Goal: Task Accomplishment & Management: Manage account settings

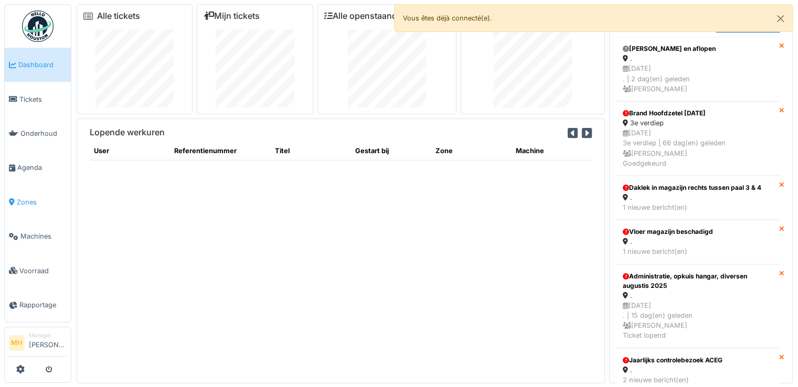
click at [27, 197] on span "Zones" at bounding box center [42, 202] width 50 height 10
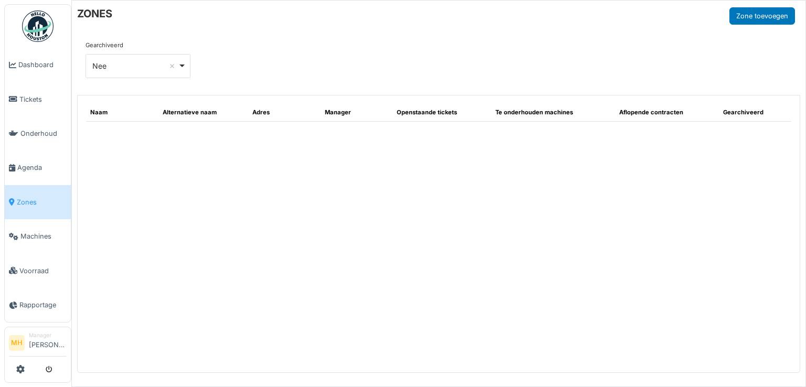
select select "**"
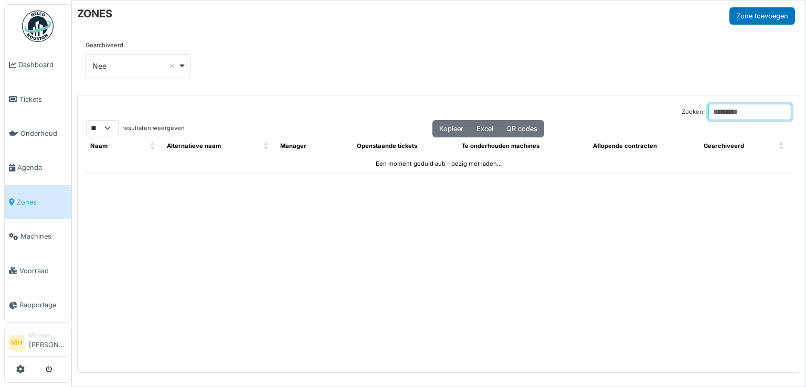
click at [733, 106] on input "Zoeken:" at bounding box center [749, 112] width 83 height 16
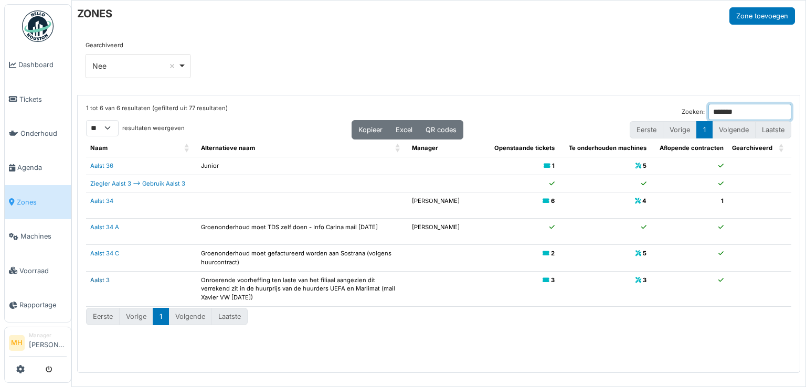
type input "*******"
click at [94, 278] on link "Aalst 3" at bounding box center [99, 279] width 19 height 7
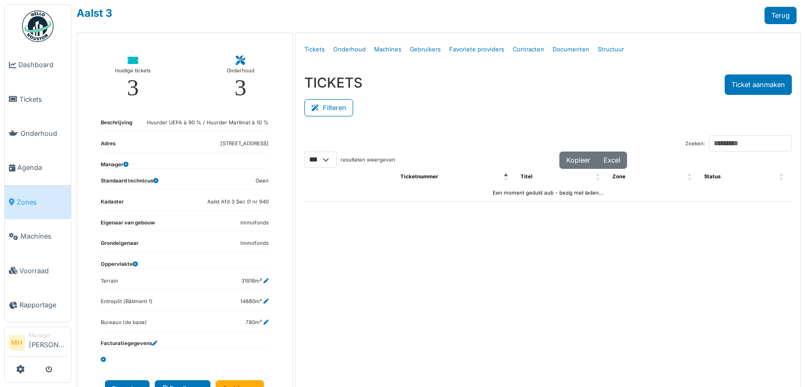
select select "***"
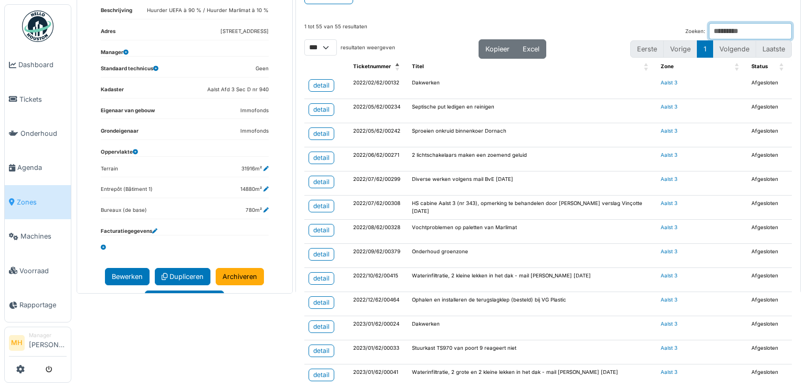
click at [709, 30] on input "Zoeken:" at bounding box center [750, 31] width 83 height 16
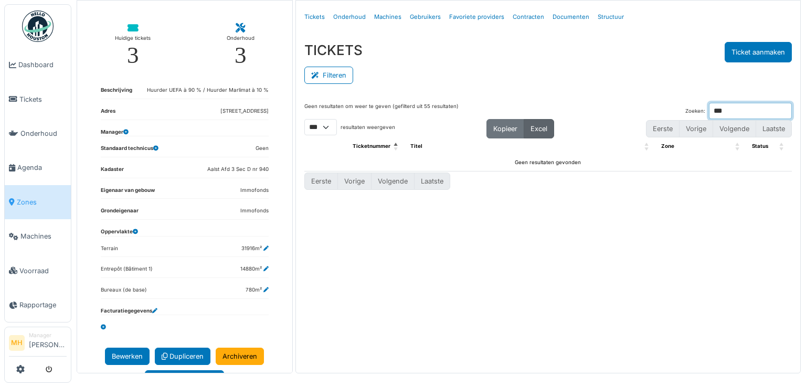
scroll to position [32, 0]
type input "***"
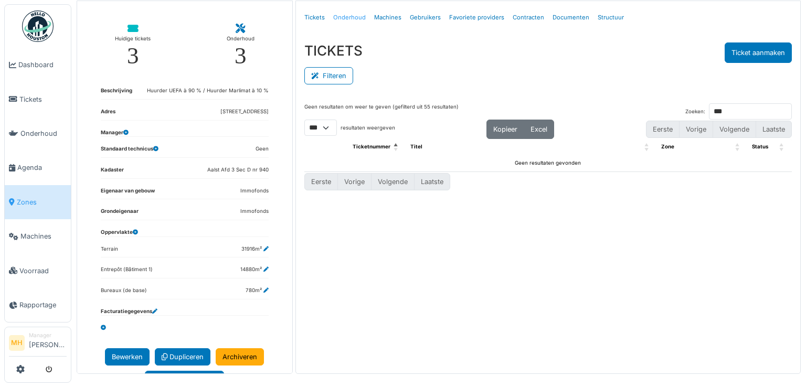
click at [343, 15] on link "Onderhoud" at bounding box center [349, 17] width 41 height 25
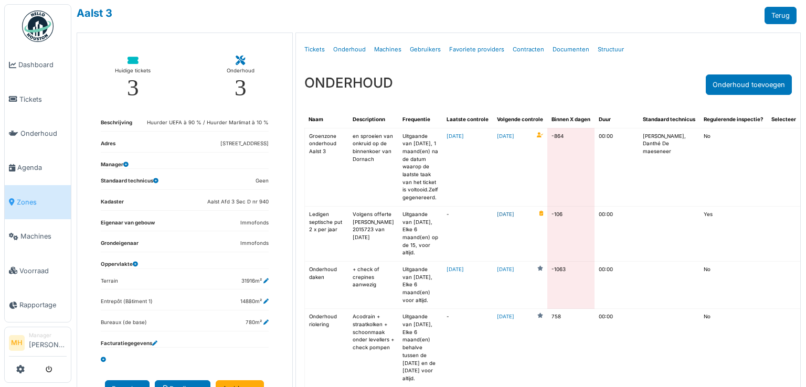
click at [497, 219] on link "2025-05-15" at bounding box center [505, 215] width 17 height 8
click at [321, 49] on link "Tickets" at bounding box center [314, 49] width 29 height 25
select select "***"
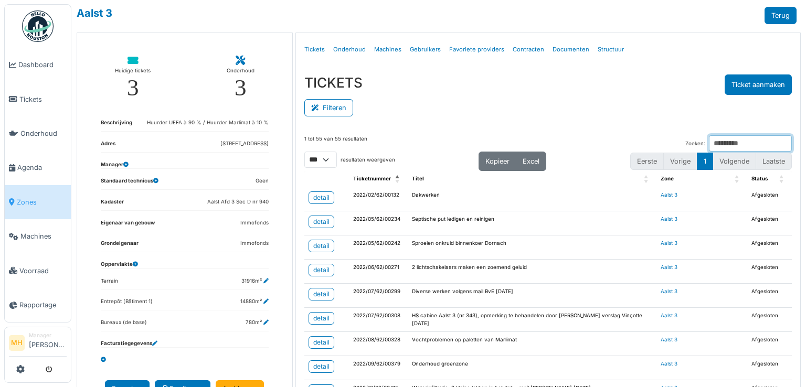
click at [726, 141] on input "Zoeken:" at bounding box center [750, 143] width 83 height 16
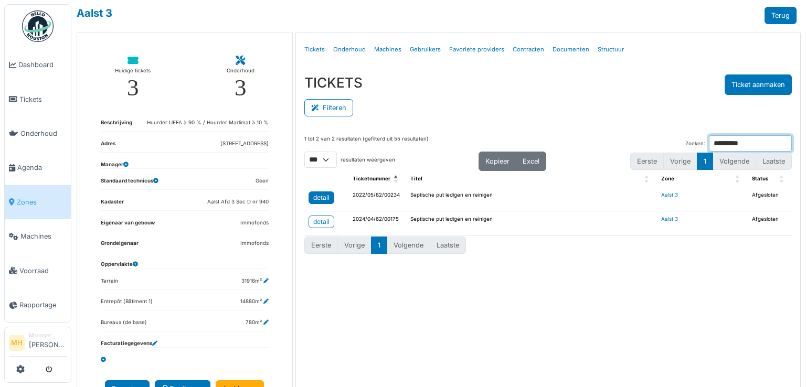
type input "*********"
click at [318, 193] on div "detail" at bounding box center [321, 197] width 16 height 9
click at [317, 193] on div "detail" at bounding box center [321, 197] width 16 height 9
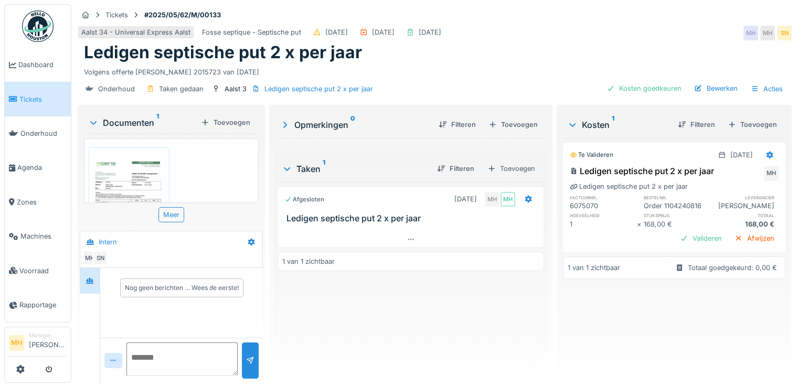
click at [581, 205] on div "6075070" at bounding box center [604, 206] width 68 height 10
copy div "6075070"
click at [767, 156] on icon at bounding box center [770, 155] width 7 height 7
click at [718, 174] on div "Bewerken" at bounding box center [715, 178] width 56 height 16
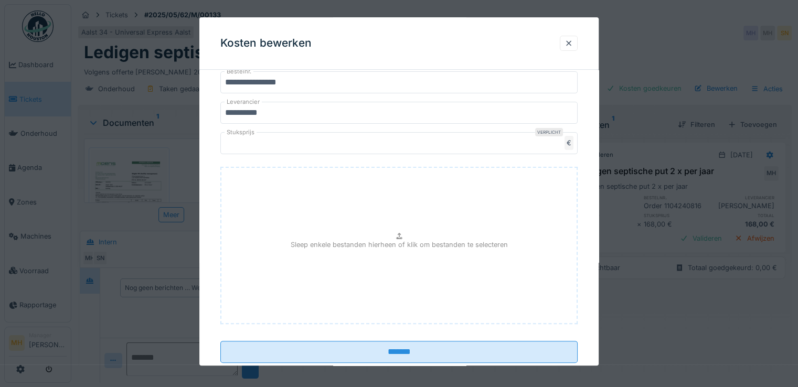
scroll to position [313, 0]
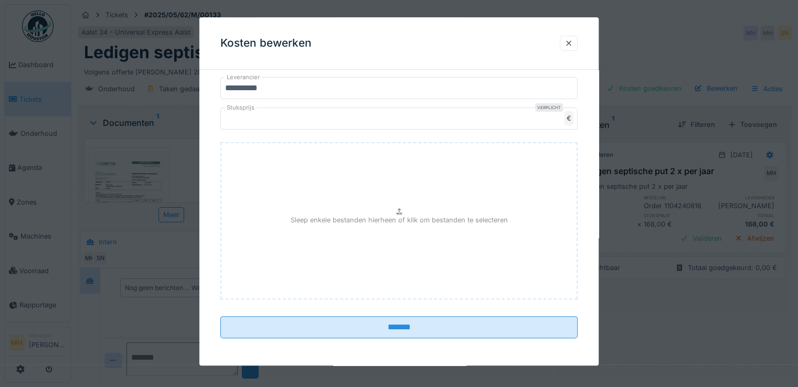
click at [341, 229] on div "Sleep enkele bestanden hierheen of klik om bestanden te selecteren" at bounding box center [398, 220] width 357 height 157
type input "**********"
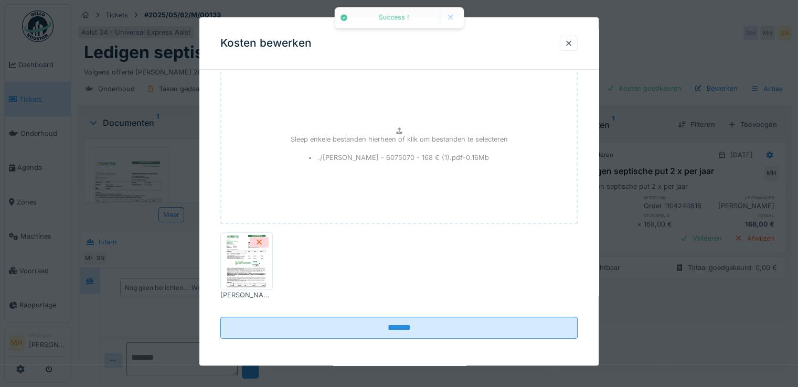
scroll to position [389, 0]
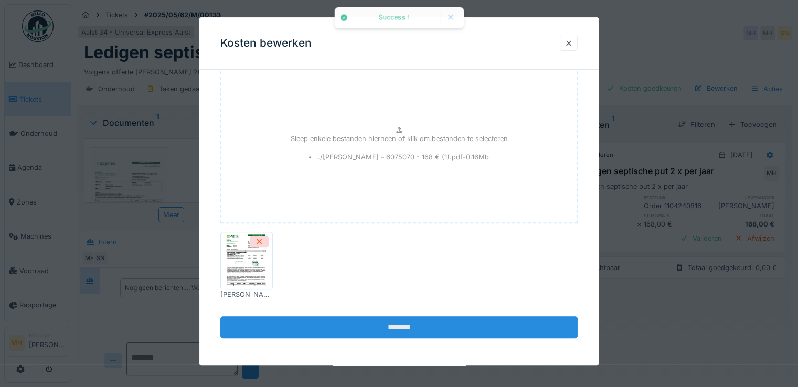
click at [429, 322] on input "*******" at bounding box center [398, 327] width 357 height 22
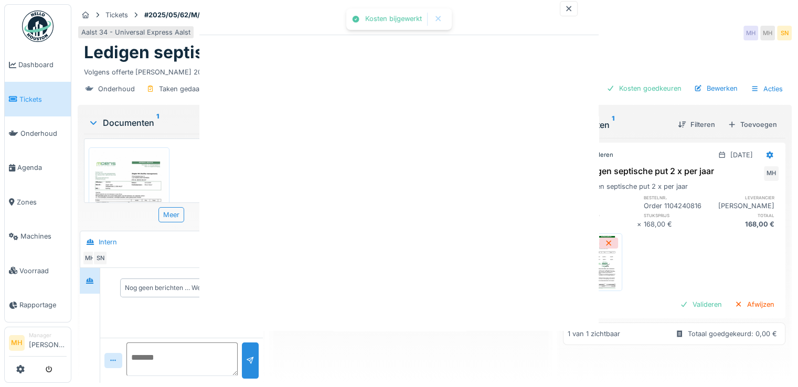
scroll to position [0, 0]
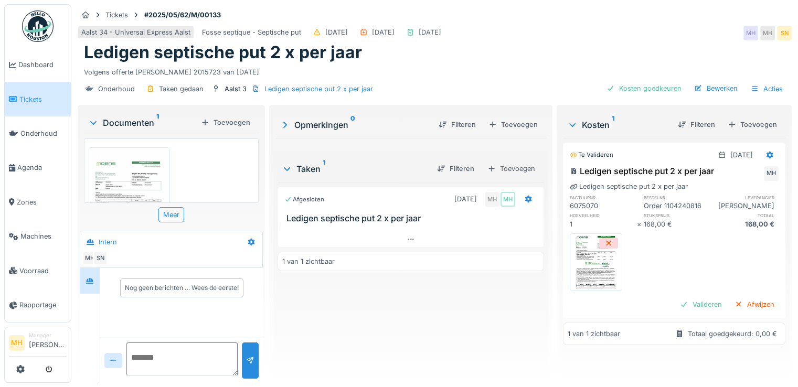
click at [592, 289] on img at bounding box center [595, 262] width 47 height 52
click at [524, 198] on icon at bounding box center [528, 199] width 8 height 7
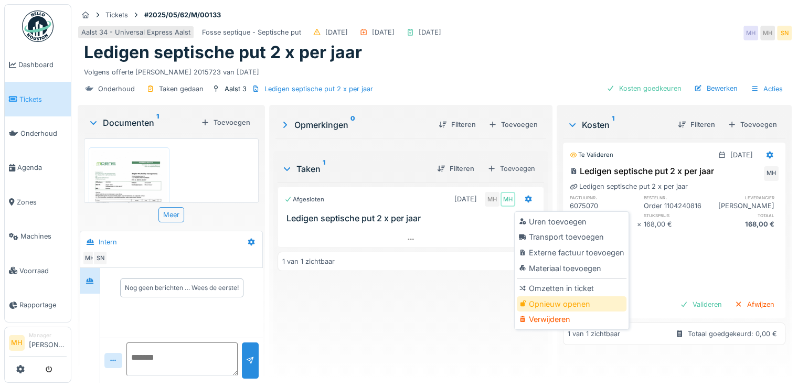
click at [544, 303] on div "Opnieuw openen" at bounding box center [572, 304] width 110 height 16
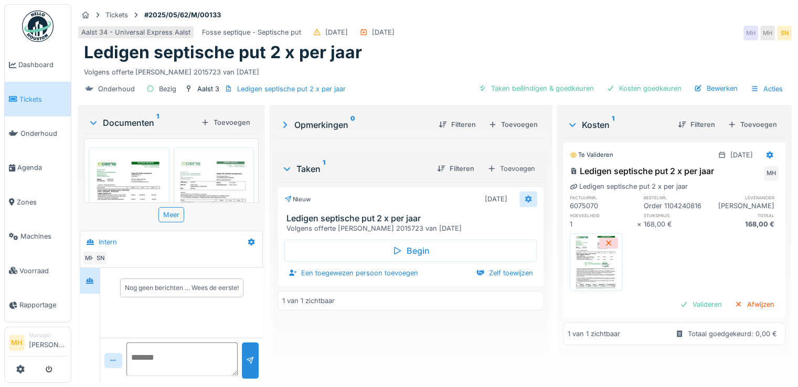
click at [524, 199] on icon at bounding box center [528, 199] width 8 height 7
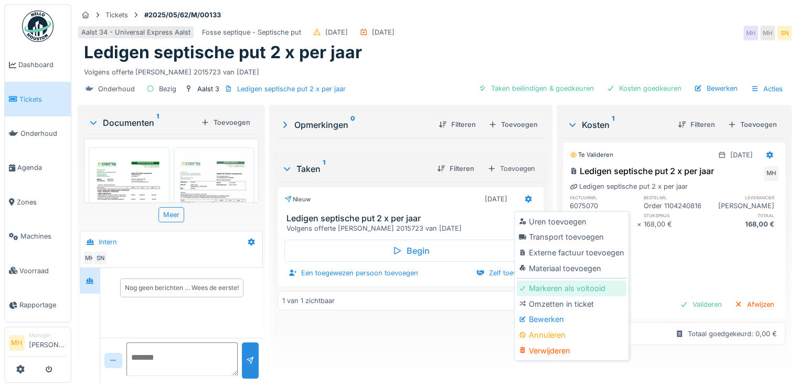
click at [573, 290] on div "Markeren als voltooid" at bounding box center [572, 289] width 110 height 16
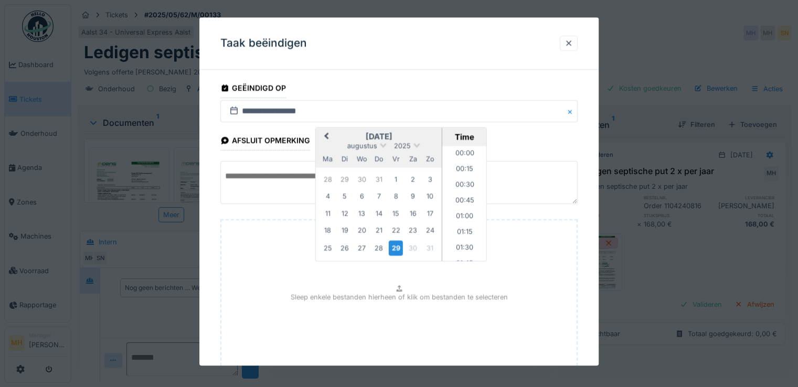
scroll to position [517, 0]
click at [325, 133] on button "Previous Month" at bounding box center [325, 137] width 17 height 17
click at [344, 230] on div "20" at bounding box center [345, 231] width 14 height 14
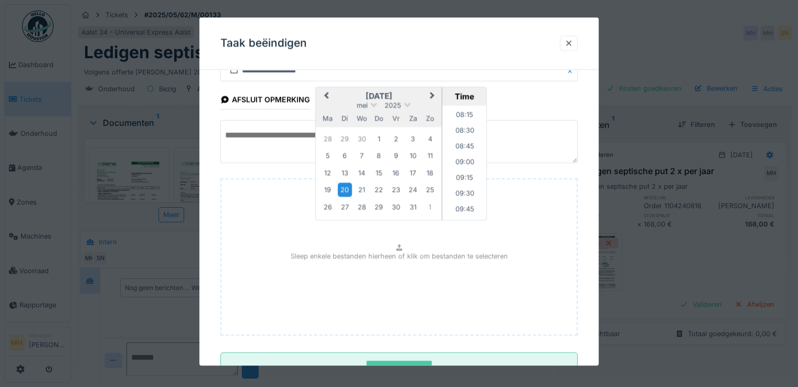
scroll to position [78, 0]
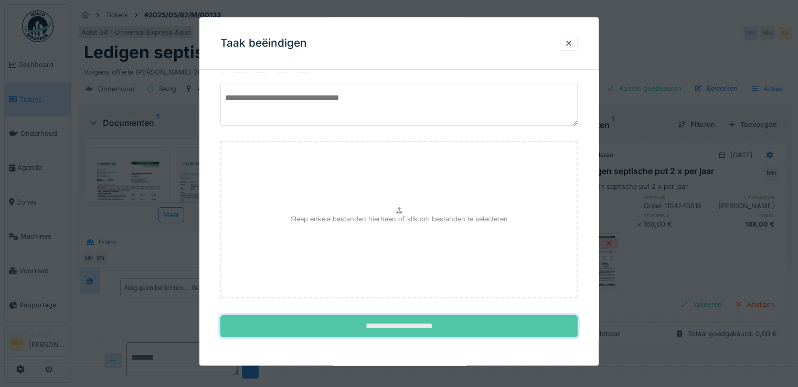
click at [425, 328] on input "**********" at bounding box center [398, 327] width 357 height 22
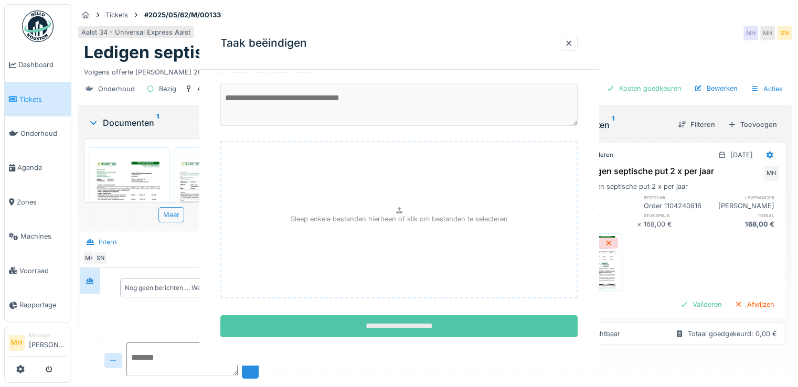
scroll to position [0, 0]
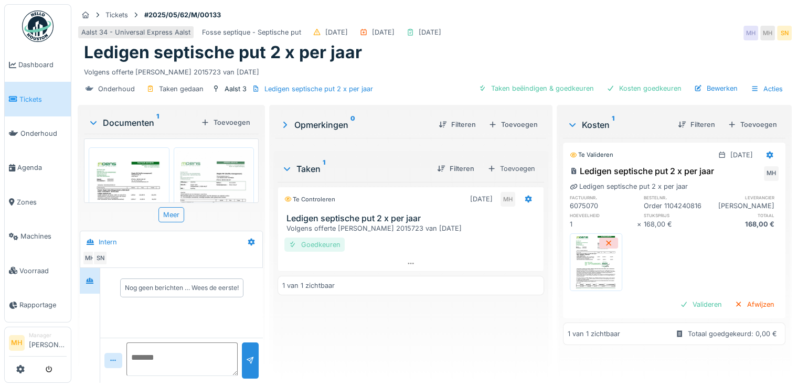
click at [329, 244] on div "Goedkeuren" at bounding box center [314, 245] width 60 height 14
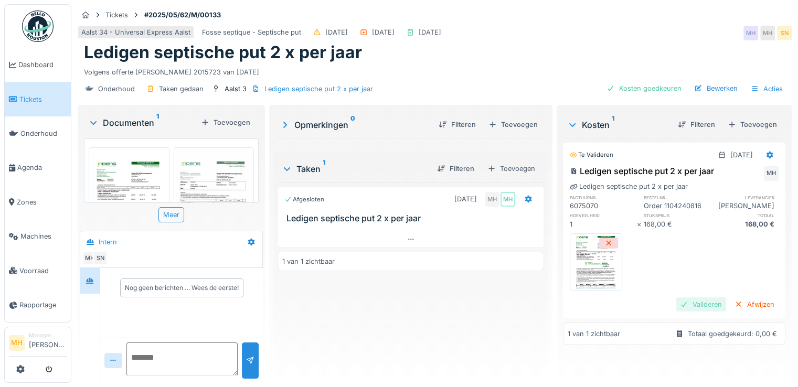
click at [678, 312] on div "Valideren" at bounding box center [701, 304] width 50 height 14
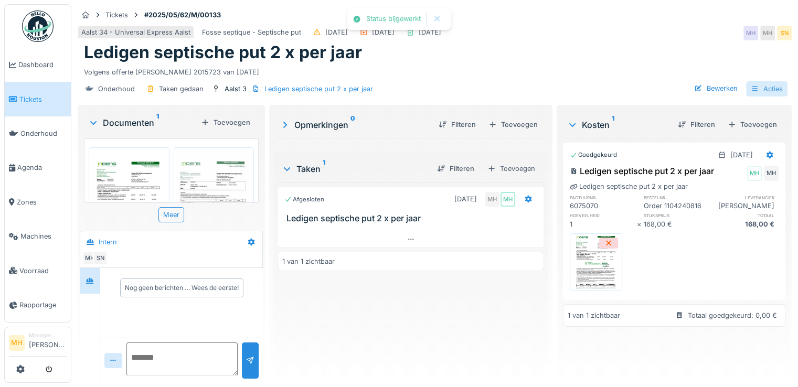
click at [765, 91] on div "Acties" at bounding box center [766, 88] width 41 height 15
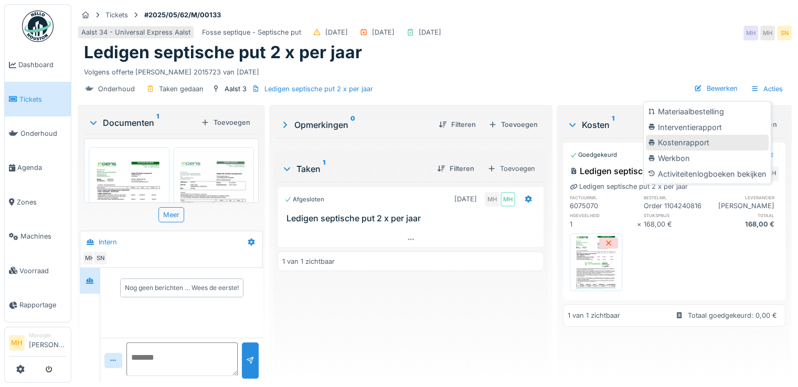
click at [695, 143] on div "Kostenrapport" at bounding box center [707, 143] width 123 height 16
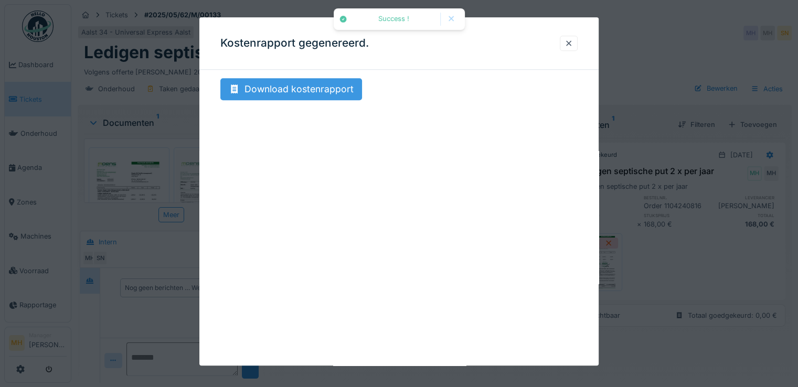
click at [327, 89] on div "Download kostenrapport" at bounding box center [291, 89] width 142 height 22
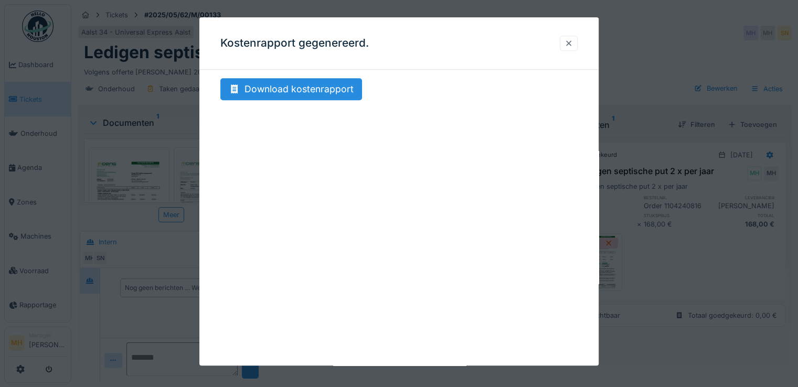
click at [573, 42] on div at bounding box center [569, 43] width 8 height 10
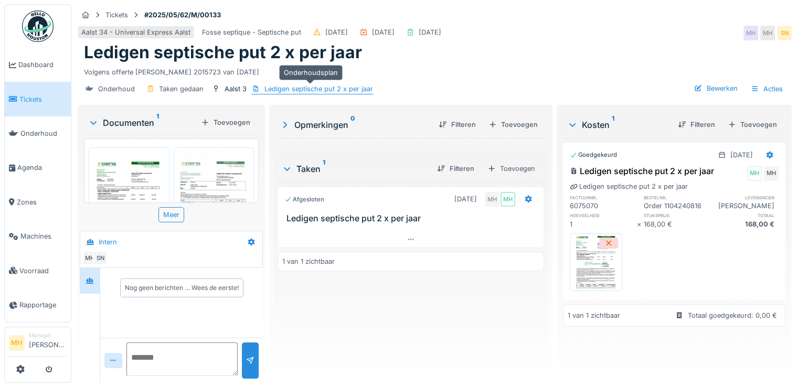
click at [304, 89] on div "Ledigen septische put 2 x per jaar" at bounding box center [318, 89] width 109 height 10
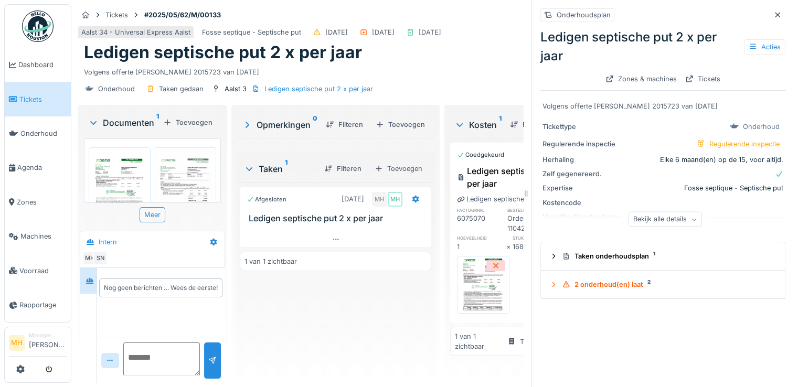
scroll to position [8, 0]
click at [648, 212] on div "Bekijk alle details" at bounding box center [665, 219] width 73 height 15
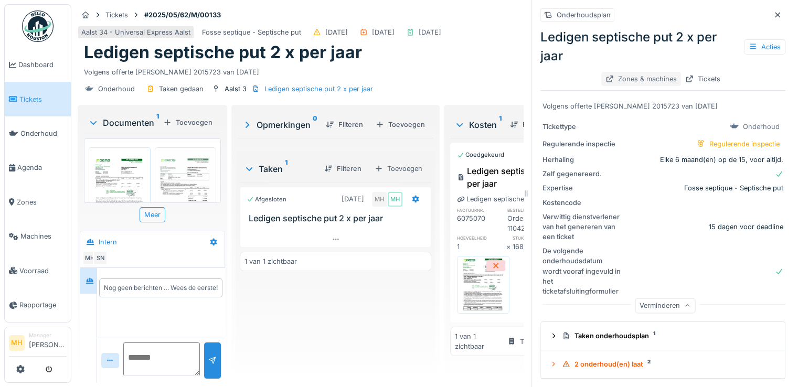
click at [619, 72] on div "Zones & machines" at bounding box center [641, 79] width 80 height 14
click at [773, 12] on icon at bounding box center [777, 15] width 8 height 7
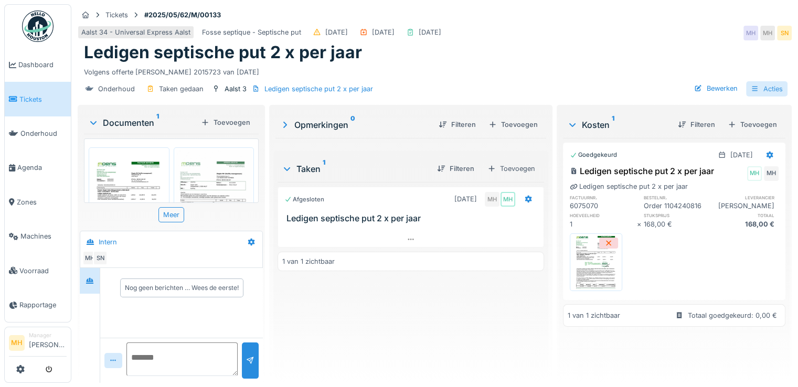
click at [769, 83] on div "Acties" at bounding box center [766, 88] width 41 height 15
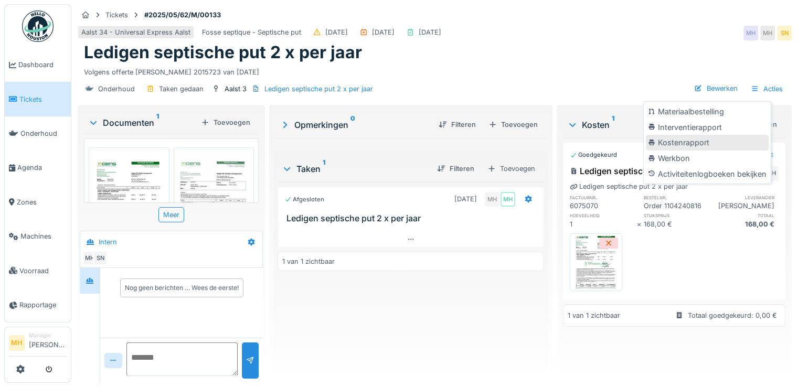
click at [714, 137] on div "Kostenrapport" at bounding box center [707, 143] width 123 height 16
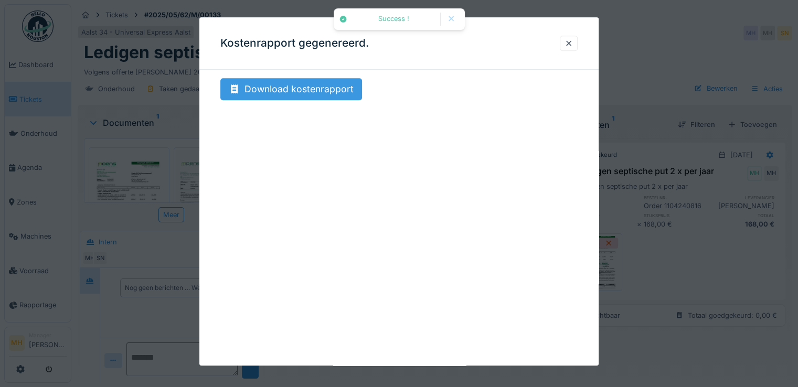
click at [314, 86] on div "Download kostenrapport" at bounding box center [291, 89] width 142 height 22
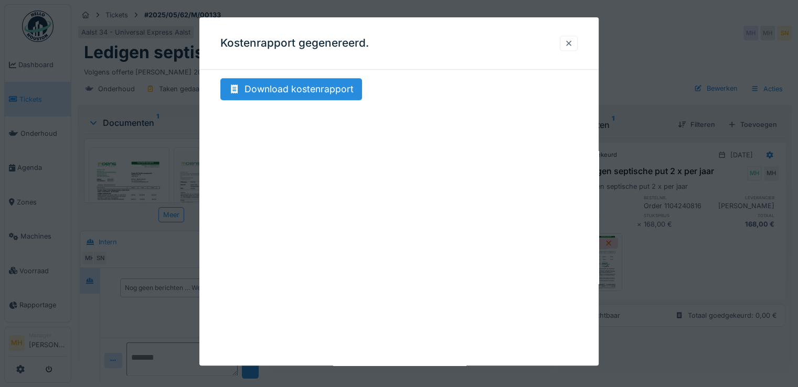
click at [573, 41] on div at bounding box center [569, 43] width 8 height 10
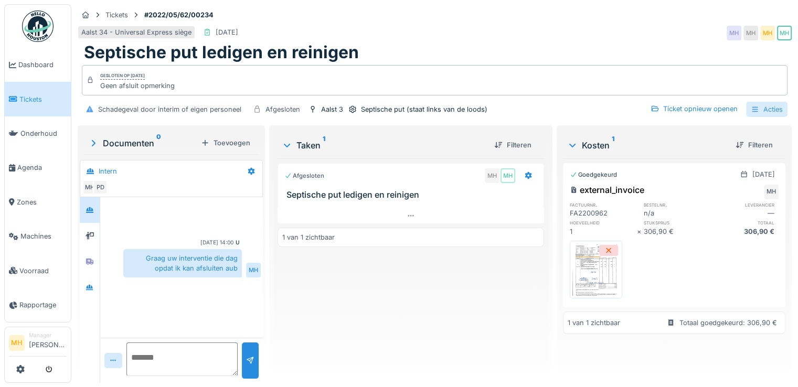
click at [761, 107] on div "Acties" at bounding box center [766, 109] width 41 height 15
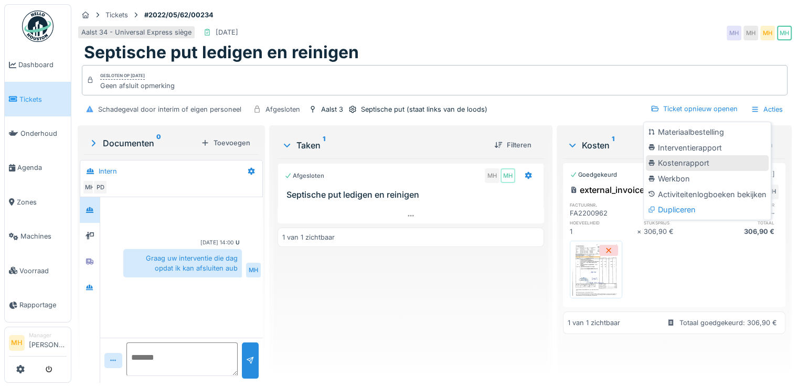
click at [697, 166] on div "Kostenrapport" at bounding box center [707, 163] width 123 height 16
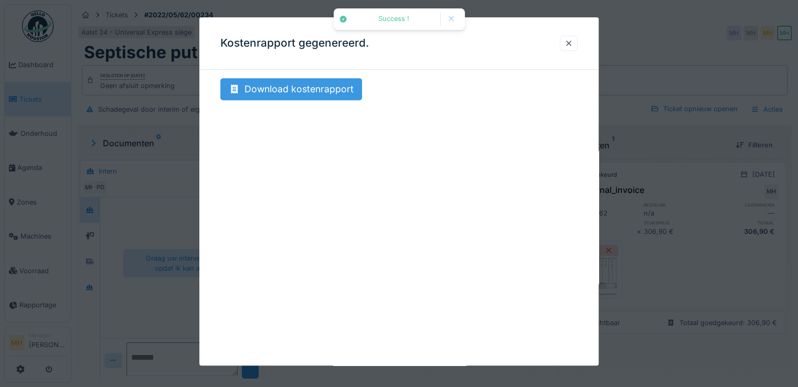
click at [338, 89] on div "Download kostenrapport" at bounding box center [291, 89] width 142 height 22
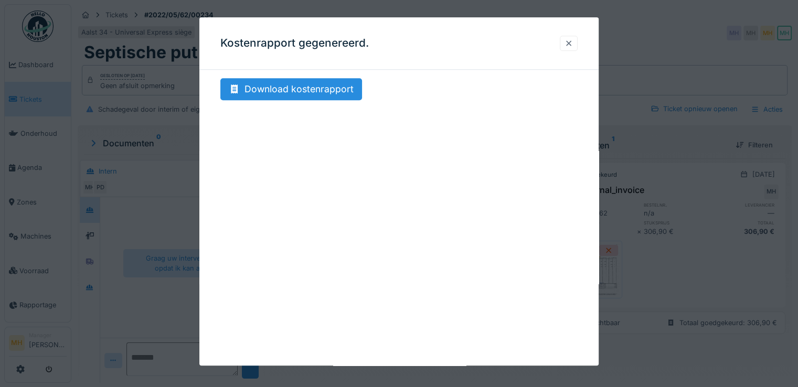
click at [573, 43] on div at bounding box center [569, 43] width 8 height 10
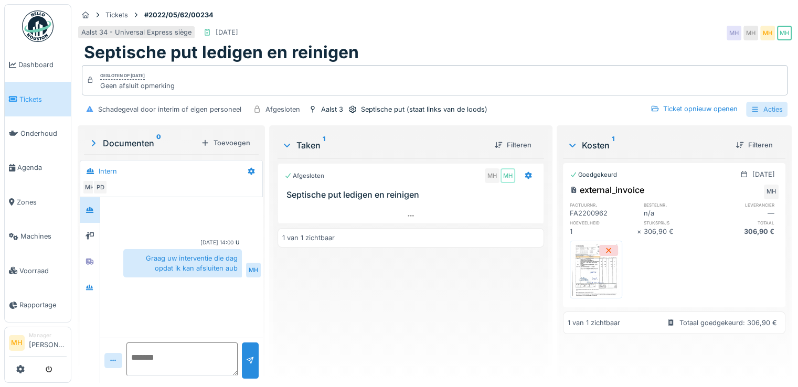
click at [765, 104] on div "Acties" at bounding box center [766, 109] width 41 height 15
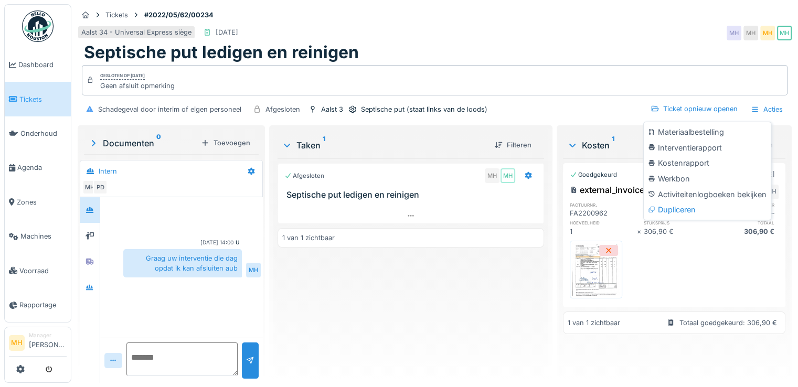
click at [693, 164] on div "Kostenrapport" at bounding box center [707, 163] width 123 height 16
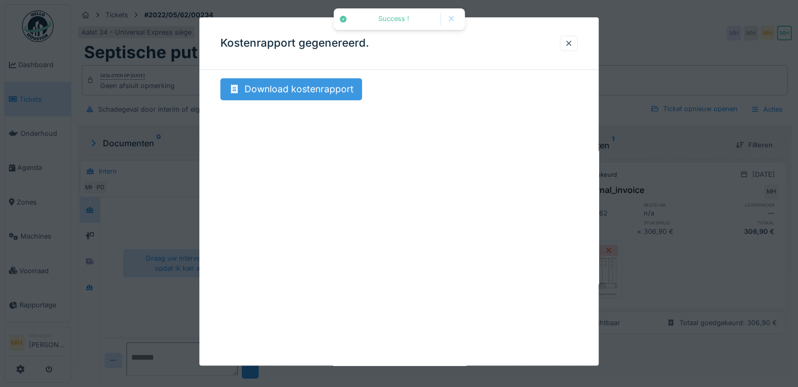
click at [339, 92] on div "Download kostenrapport" at bounding box center [291, 89] width 142 height 22
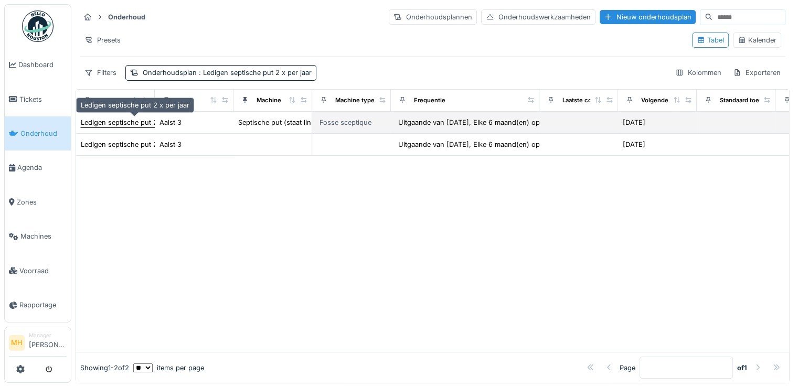
click at [113, 120] on div "Ledigen septische put 2 x per jaar" at bounding box center [135, 123] width 109 height 10
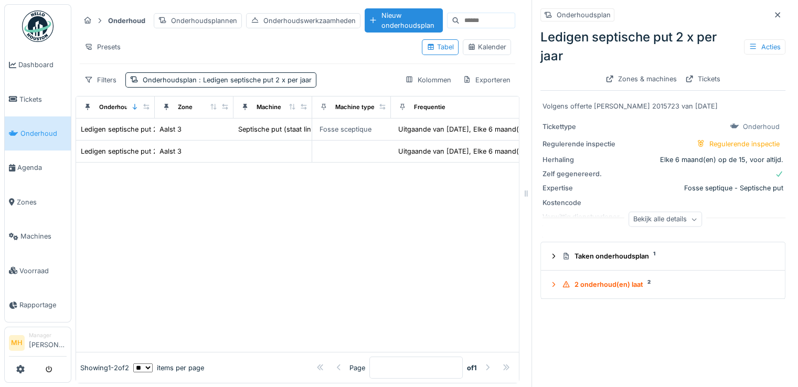
click at [651, 218] on div "Bekijk alle details" at bounding box center [665, 219] width 73 height 15
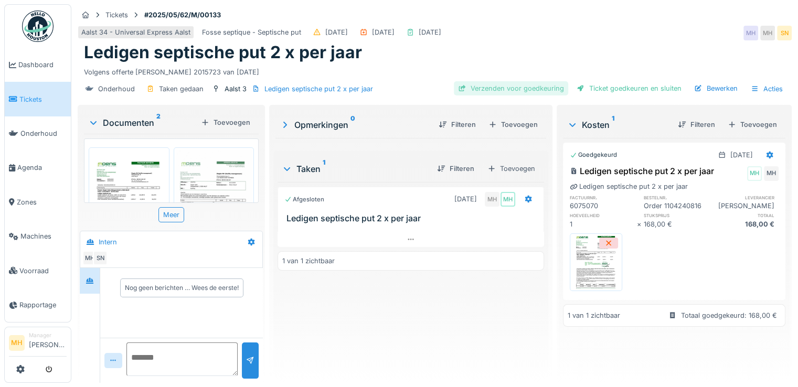
click at [493, 87] on div "Verzenden voor goedkeuring" at bounding box center [511, 88] width 114 height 14
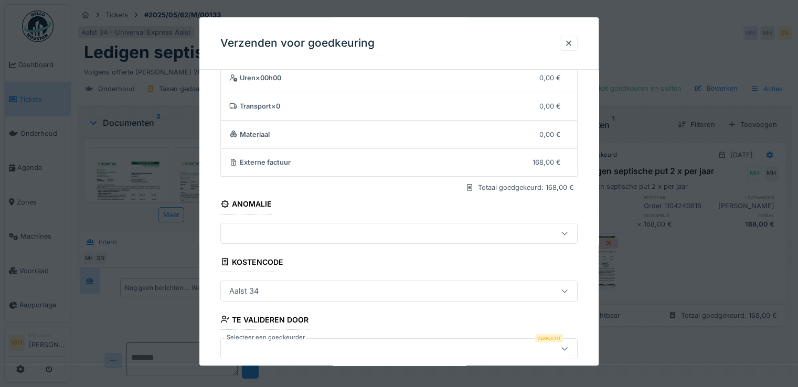
scroll to position [91, 0]
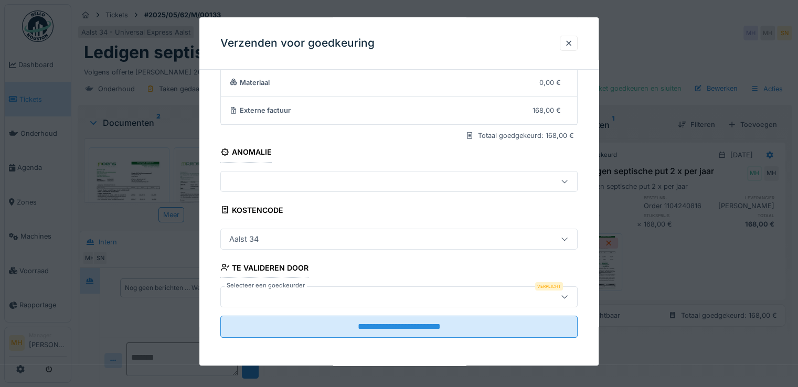
click at [262, 292] on div at bounding box center [377, 297] width 304 height 12
type input "****"
click at [254, 245] on span "Samuel Lima" at bounding box center [260, 245] width 62 height 12
type input "****"
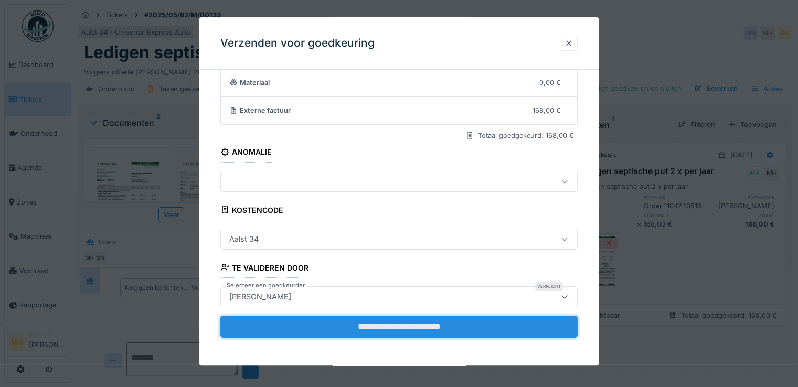
click at [341, 321] on input "**********" at bounding box center [398, 327] width 357 height 22
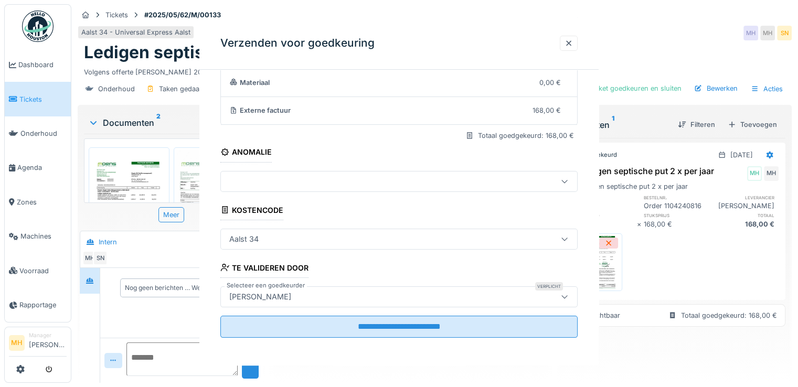
scroll to position [0, 0]
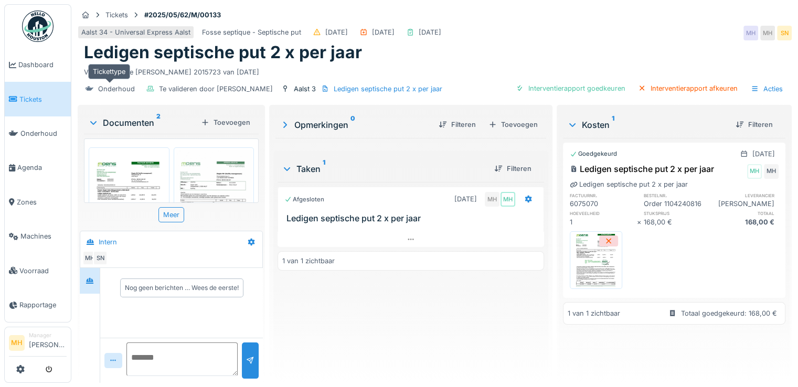
click at [115, 88] on div "Onderhoud" at bounding box center [116, 89] width 37 height 10
click at [46, 131] on span "Onderhoud" at bounding box center [43, 134] width 46 height 10
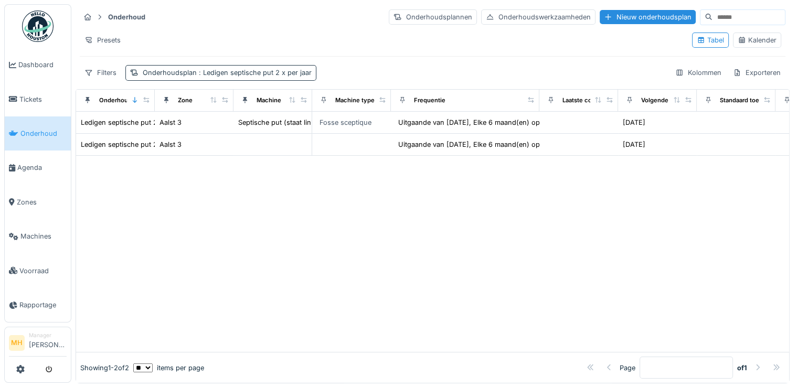
click at [246, 70] on span ": Ledigen septische put 2 x per jaar" at bounding box center [254, 73] width 115 height 8
click at [369, 210] on div at bounding box center [432, 254] width 713 height 196
click at [398, 17] on div "Onderhoudsplannen" at bounding box center [433, 16] width 88 height 15
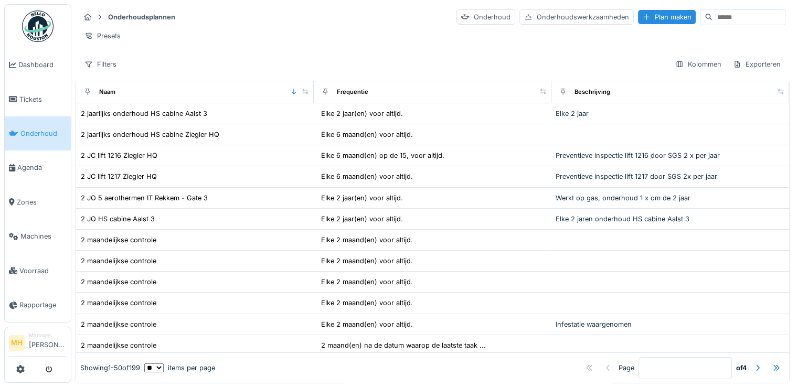
click at [715, 17] on input at bounding box center [748, 17] width 72 height 15
type input "*******"
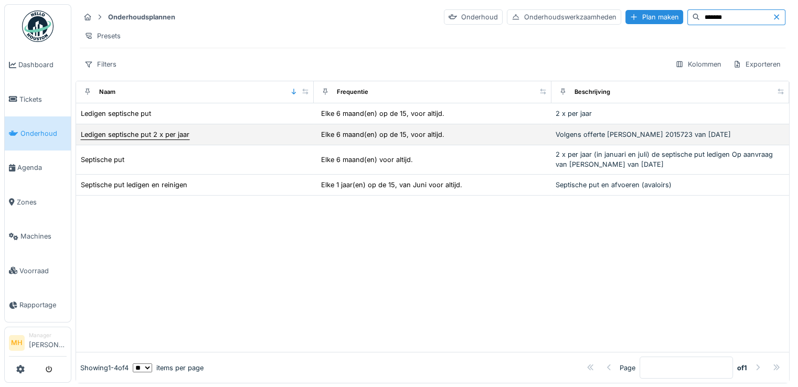
click at [143, 140] on div "Ledigen septische put 2 x per jaar" at bounding box center [135, 135] width 109 height 10
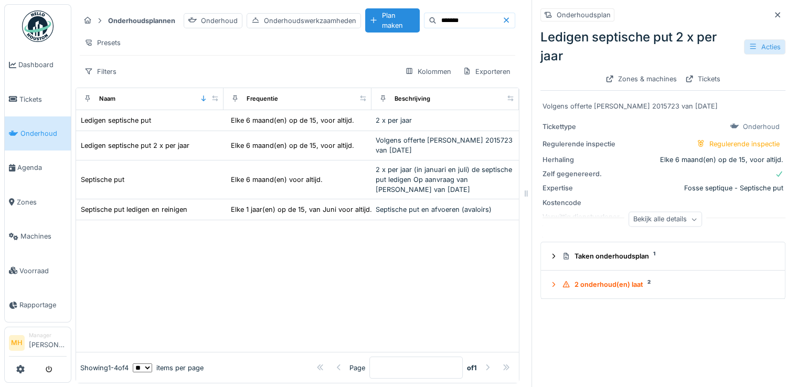
click at [760, 47] on div "Acties" at bounding box center [764, 46] width 41 height 15
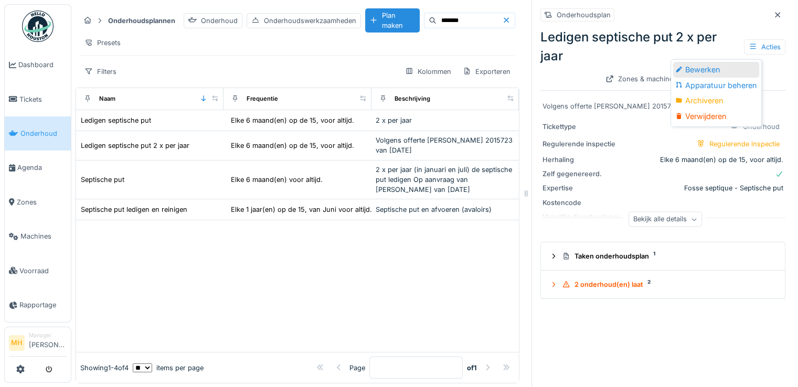
click at [716, 68] on div "Bewerken" at bounding box center [716, 70] width 86 height 16
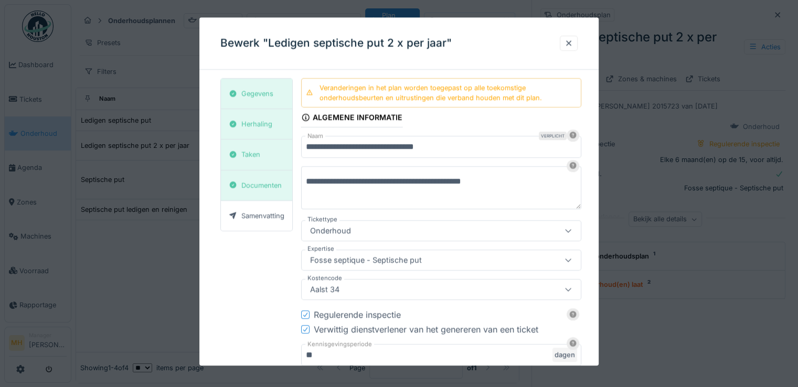
type input "***"
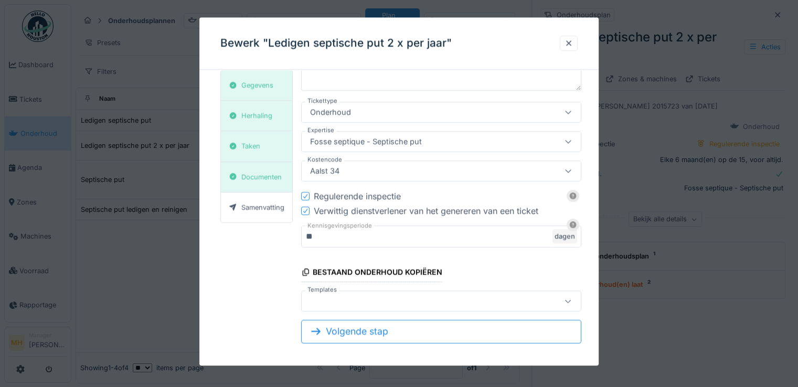
scroll to position [124, 0]
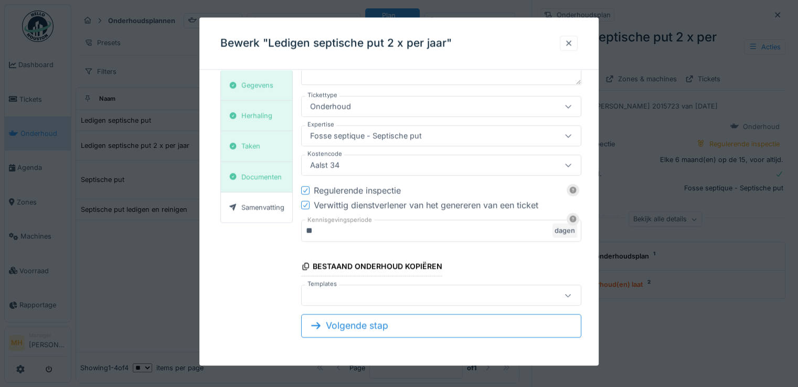
click at [573, 42] on div at bounding box center [569, 43] width 8 height 10
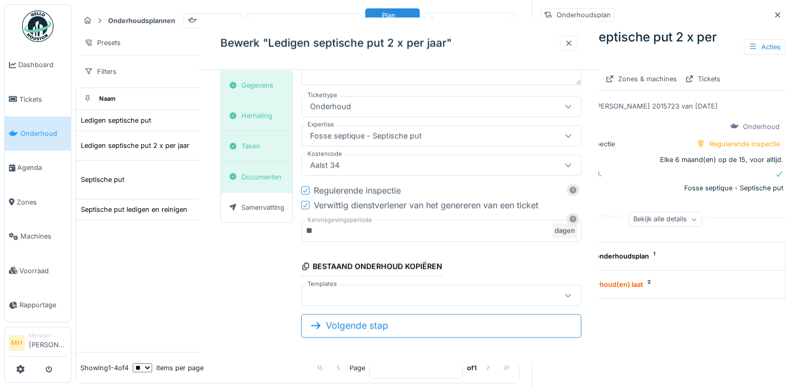
scroll to position [0, 0]
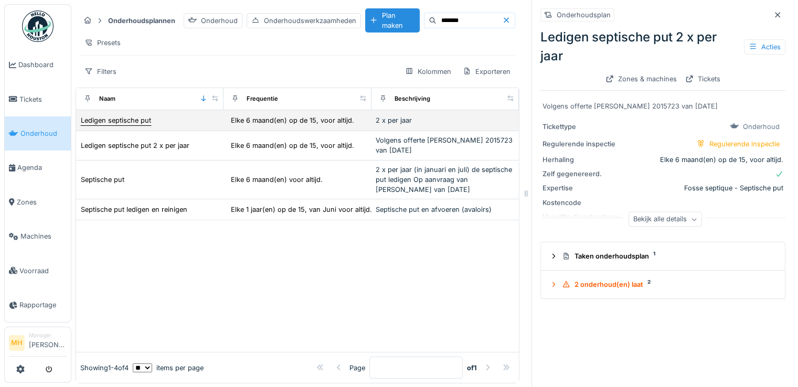
click at [126, 125] on div "Ledigen septische put" at bounding box center [116, 120] width 70 height 10
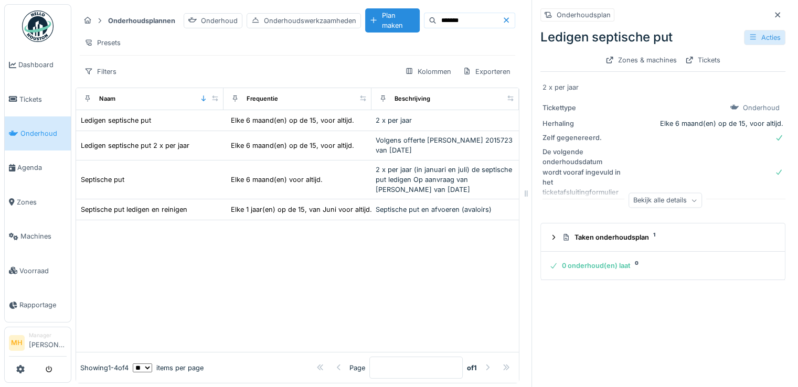
click at [756, 35] on div "Acties" at bounding box center [764, 37] width 41 height 15
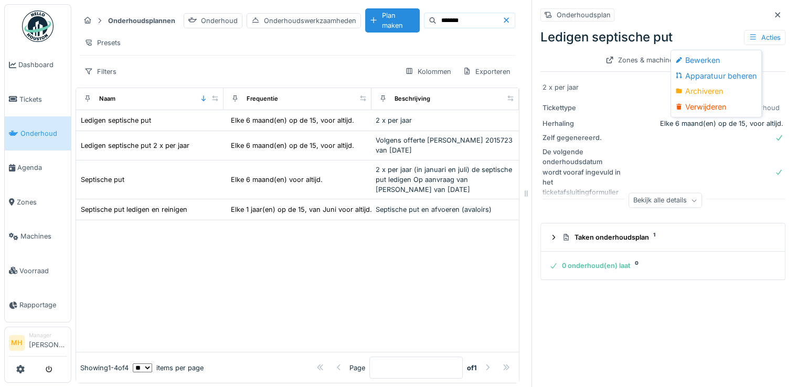
click at [718, 103] on div "Verwijderen" at bounding box center [716, 107] width 86 height 16
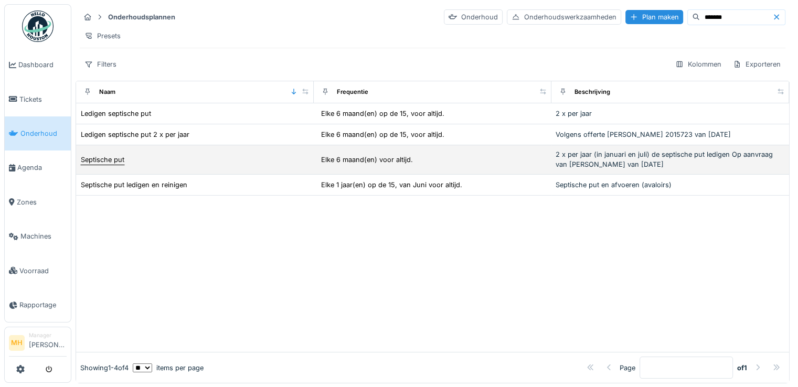
click at [121, 165] on div "Septische put" at bounding box center [103, 160] width 44 height 10
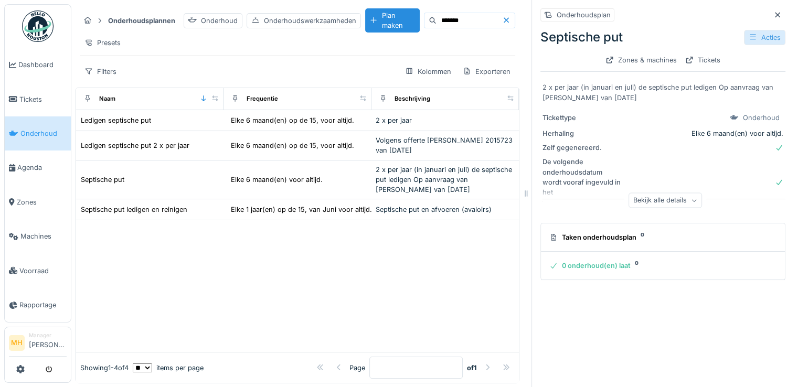
click at [758, 34] on div "Acties" at bounding box center [764, 37] width 41 height 15
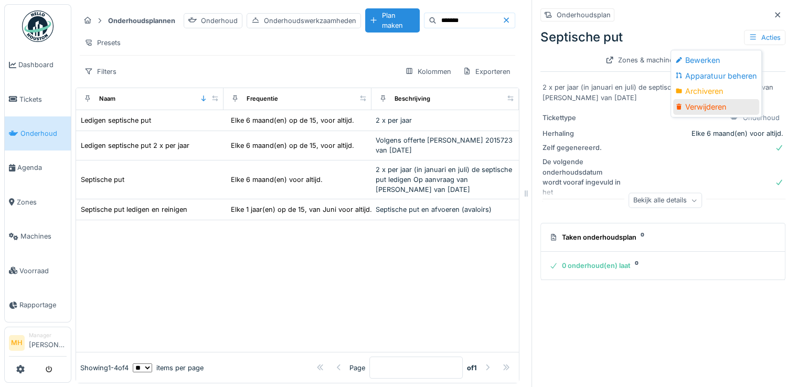
click at [711, 106] on div "Verwijderen" at bounding box center [716, 107] width 86 height 16
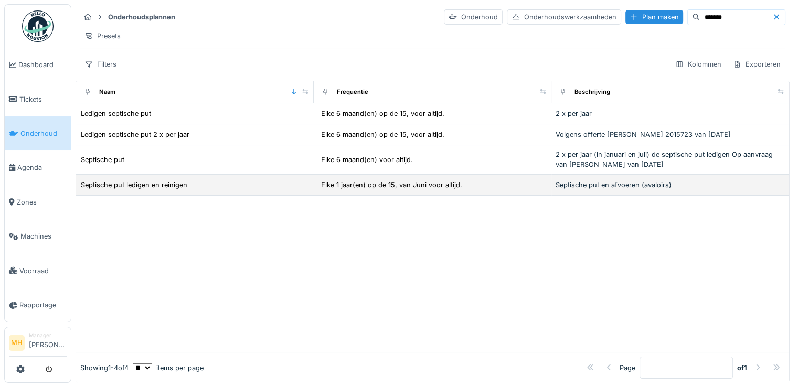
click at [136, 190] on div "Septische put ledigen en reinigen" at bounding box center [134, 185] width 107 height 10
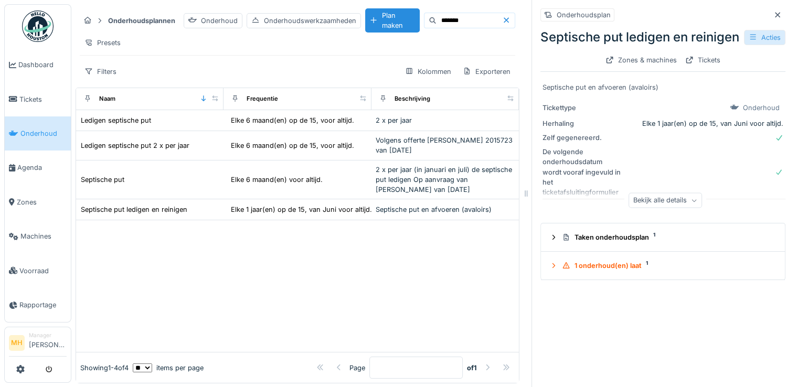
click at [746, 45] on div "Acties" at bounding box center [764, 37] width 41 height 15
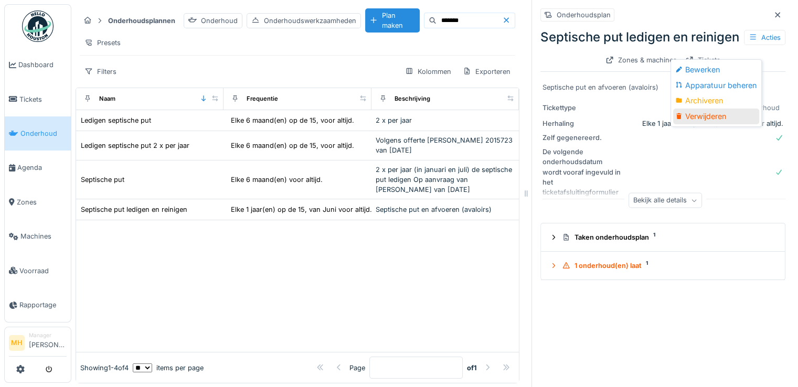
click at [695, 117] on div "Verwijderen" at bounding box center [716, 117] width 86 height 16
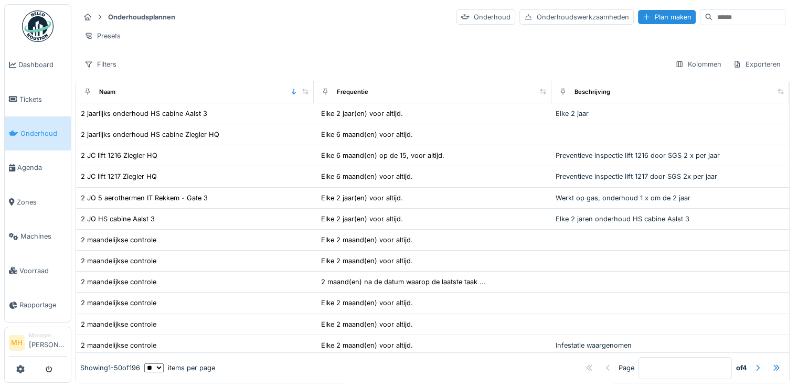
click at [720, 20] on input at bounding box center [748, 17] width 72 height 15
type input "*******"
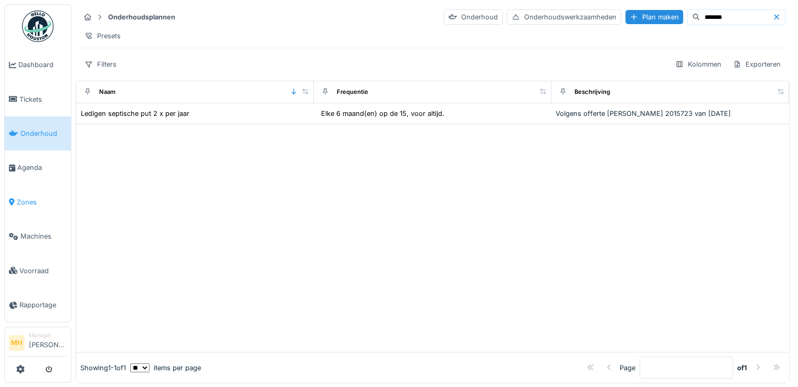
click at [29, 197] on span "Zones" at bounding box center [42, 202] width 50 height 10
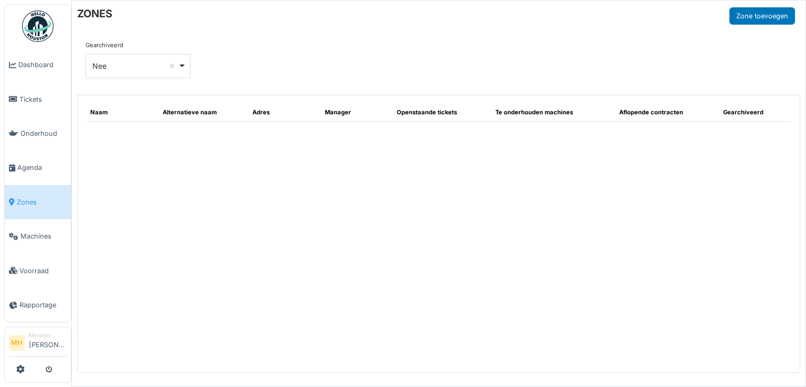
select select "**"
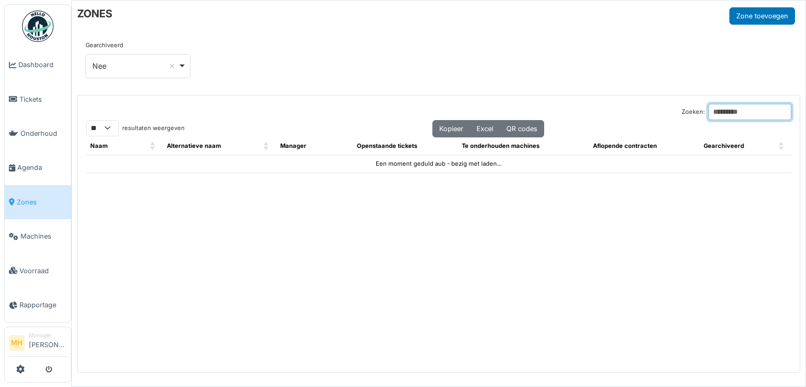
drag, startPoint x: 700, startPoint y: 110, endPoint x: 703, endPoint y: 115, distance: 6.6
click at [708, 111] on input "Zoeken:" at bounding box center [749, 112] width 83 height 16
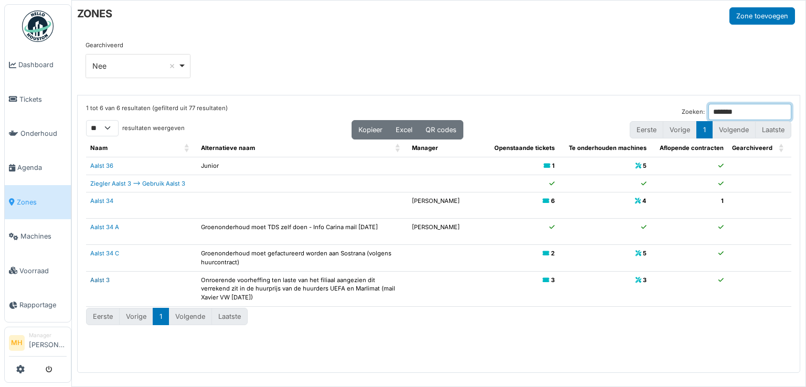
type input "*******"
click at [108, 280] on link "Aalst 3" at bounding box center [99, 279] width 19 height 7
click at [107, 278] on link "Aalst 3" at bounding box center [99, 279] width 19 height 7
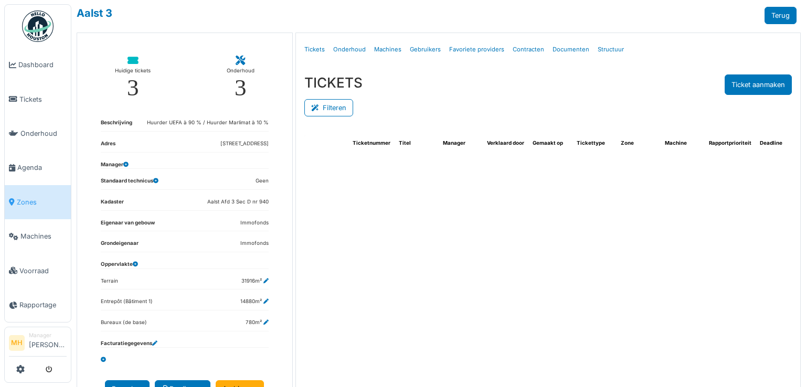
select select "***"
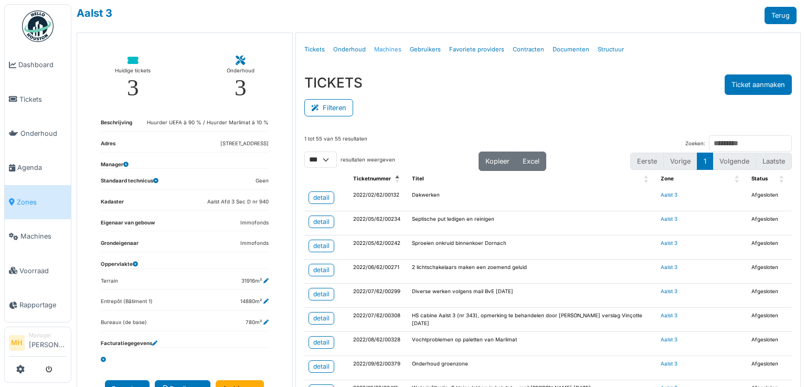
click at [392, 49] on link "Machines" at bounding box center [388, 49] width 36 height 25
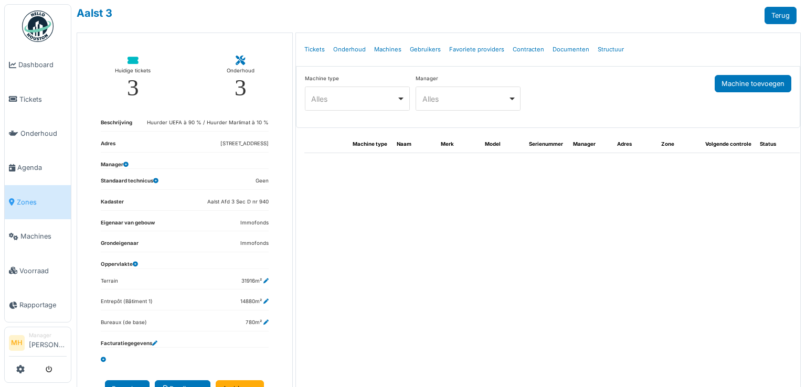
select select "***"
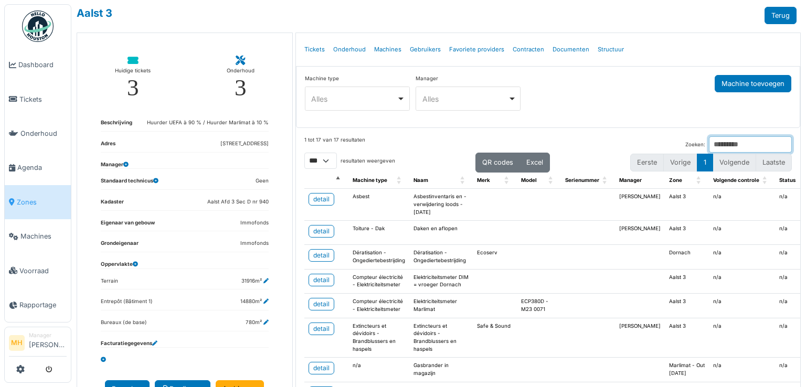
click at [717, 147] on input "Zoeken:" at bounding box center [750, 144] width 83 height 16
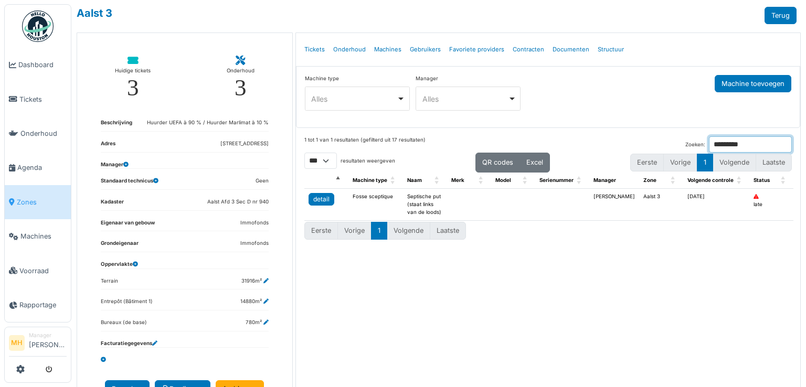
type input "*********"
click at [319, 198] on div "detail" at bounding box center [321, 199] width 16 height 9
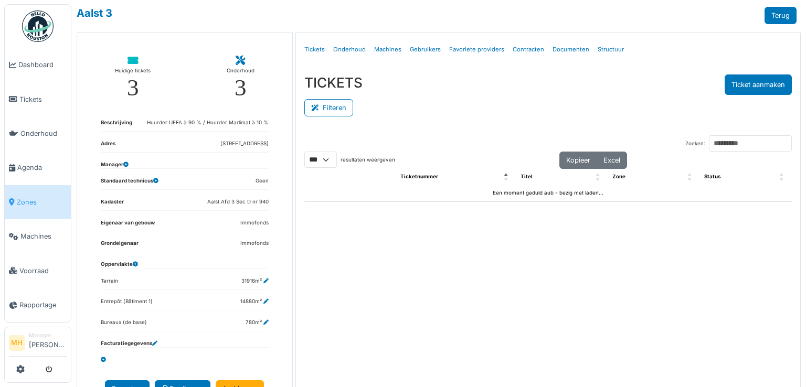
select select "***"
click at [352, 49] on link "Onderhoud" at bounding box center [349, 49] width 41 height 25
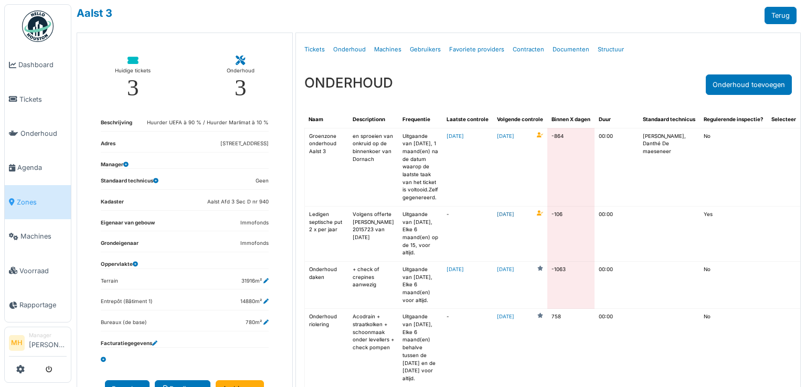
click at [497, 219] on link "[DATE]" at bounding box center [505, 215] width 17 height 8
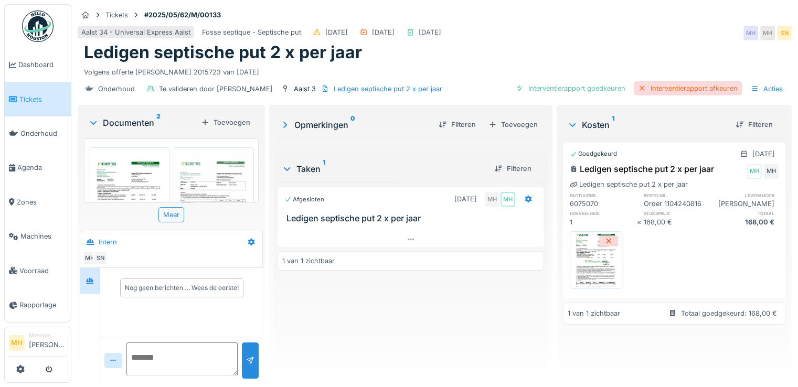
click at [667, 87] on div "Interventierapport afkeuren" at bounding box center [688, 88] width 108 height 14
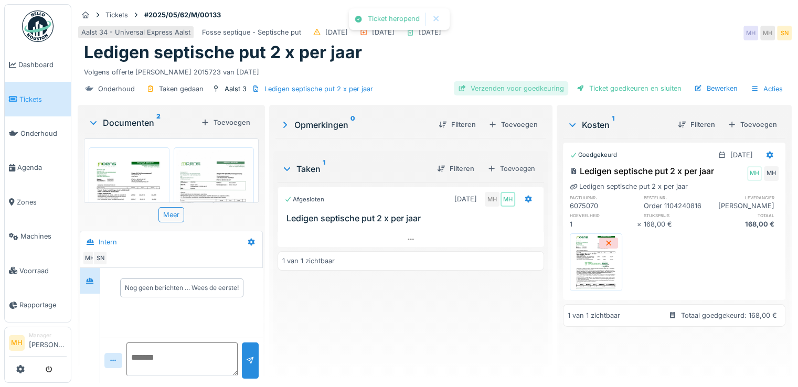
click at [525, 88] on div "Verzenden voor goedkeuring" at bounding box center [511, 88] width 114 height 14
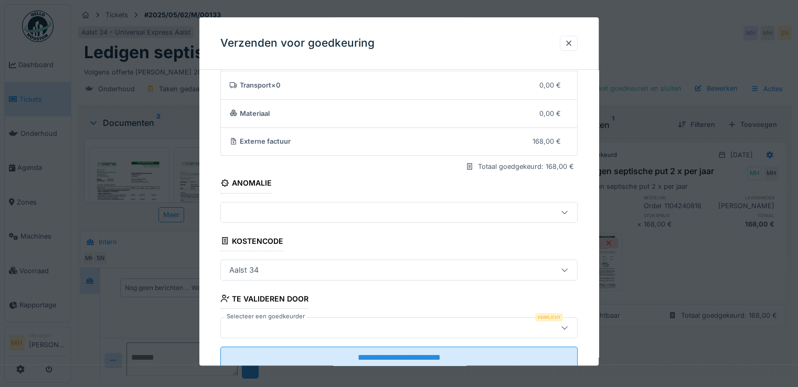
scroll to position [91, 0]
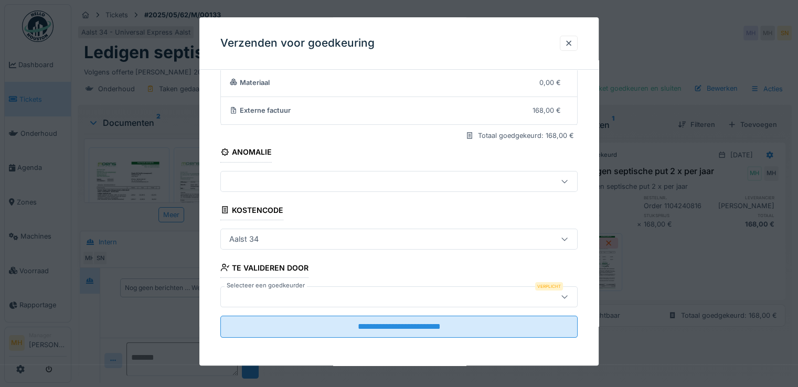
click at [234, 294] on div at bounding box center [377, 297] width 304 height 12
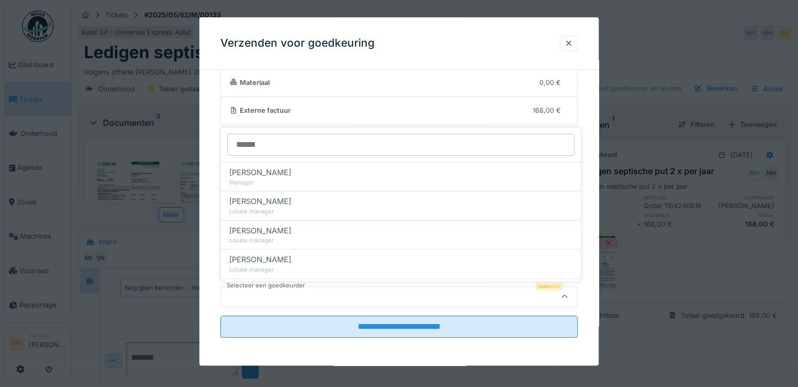
click at [234, 294] on div at bounding box center [377, 297] width 304 height 12
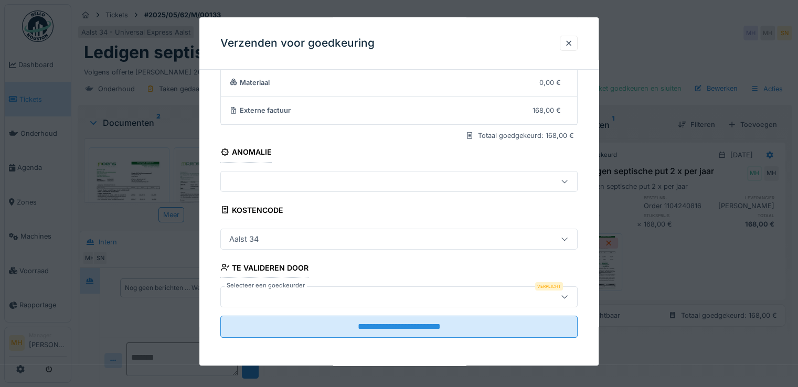
click at [268, 294] on div at bounding box center [377, 297] width 304 height 12
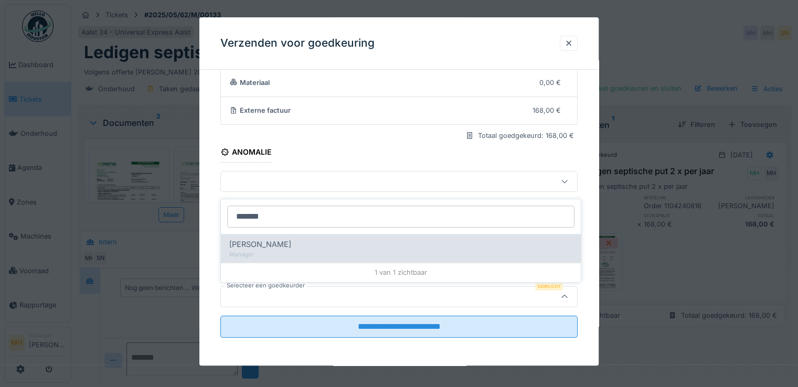
type input "*******"
click at [267, 244] on span "[PERSON_NAME]" at bounding box center [260, 245] width 62 height 12
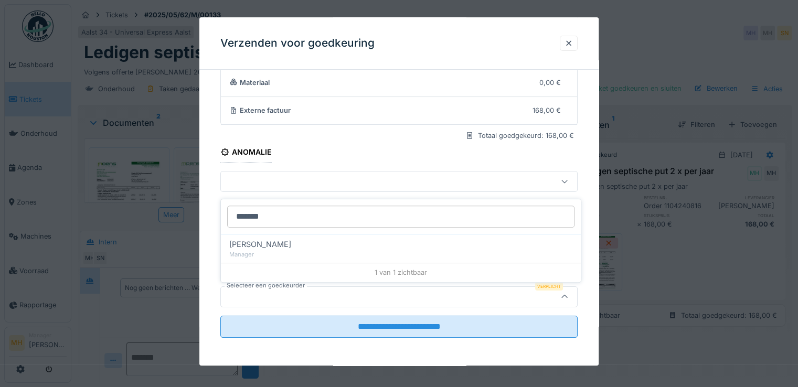
type input "****"
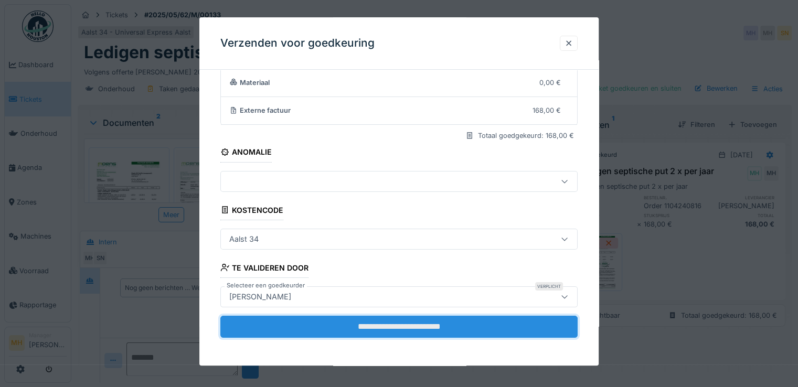
click at [333, 324] on input "**********" at bounding box center [398, 327] width 357 height 22
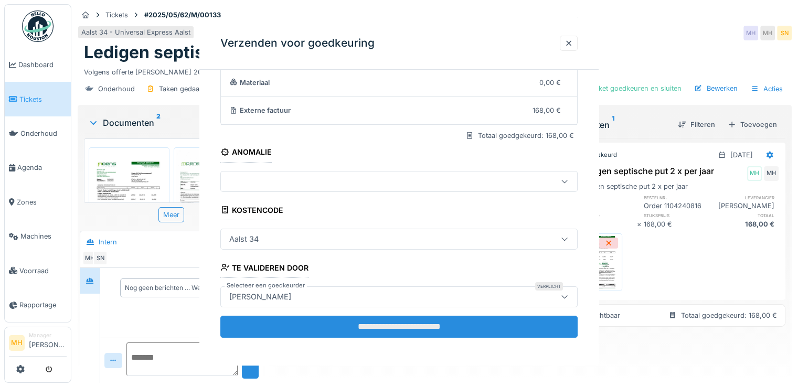
scroll to position [0, 0]
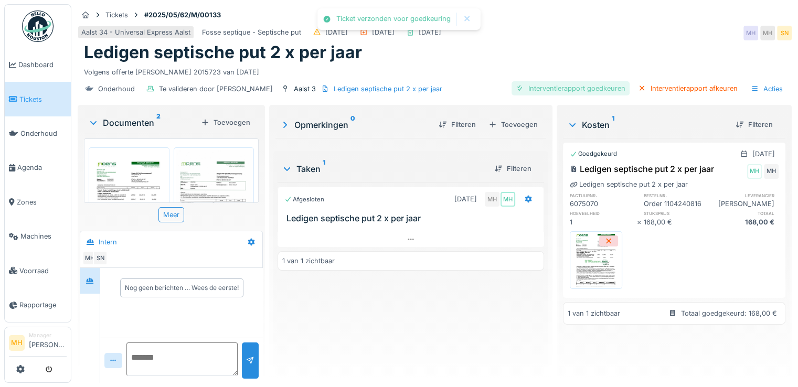
click at [571, 86] on div "Interventierapport goedkeuren" at bounding box center [571, 88] width 118 height 14
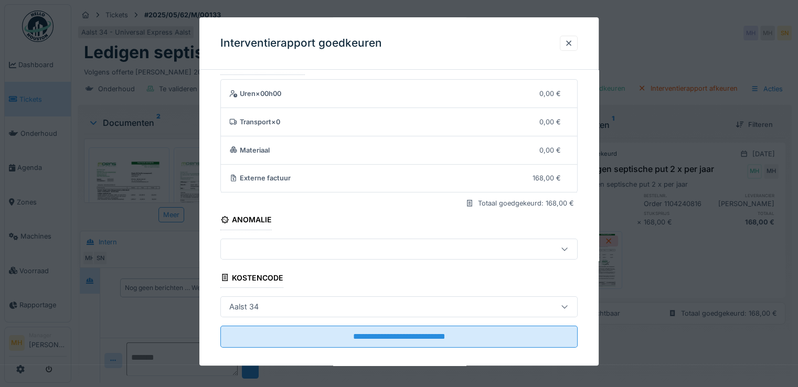
scroll to position [33, 0]
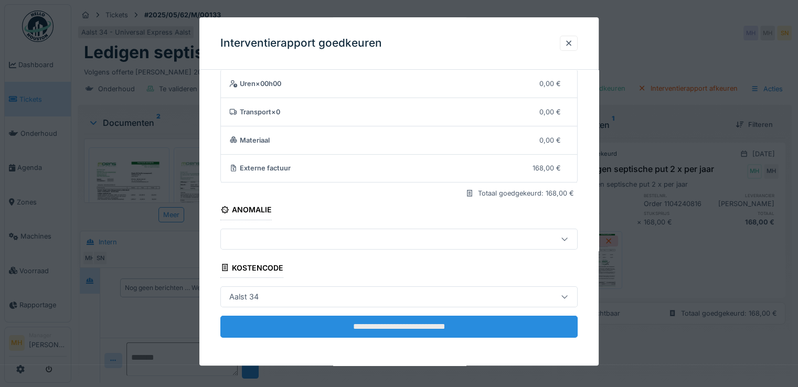
click at [381, 326] on input "**********" at bounding box center [398, 327] width 357 height 22
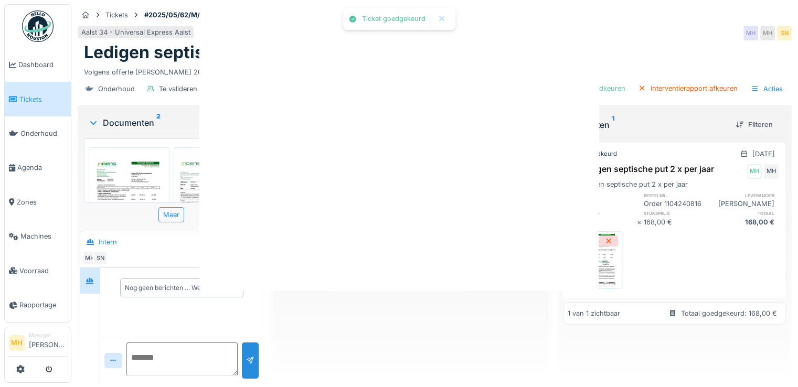
scroll to position [0, 0]
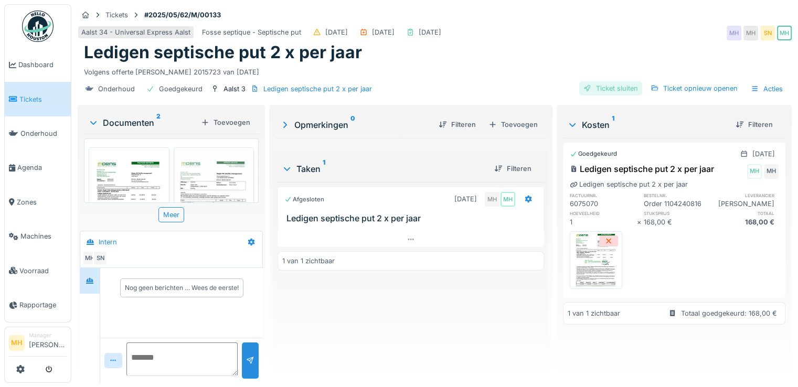
click at [614, 90] on div "Ticket sluiten" at bounding box center [610, 88] width 63 height 14
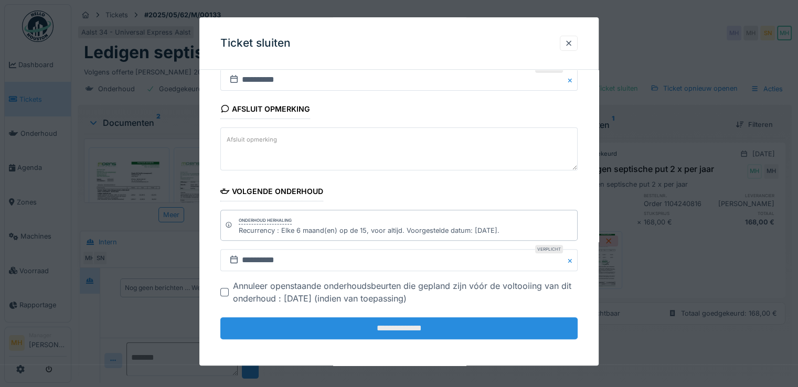
scroll to position [308, 0]
click at [374, 326] on input "**********" at bounding box center [398, 328] width 357 height 22
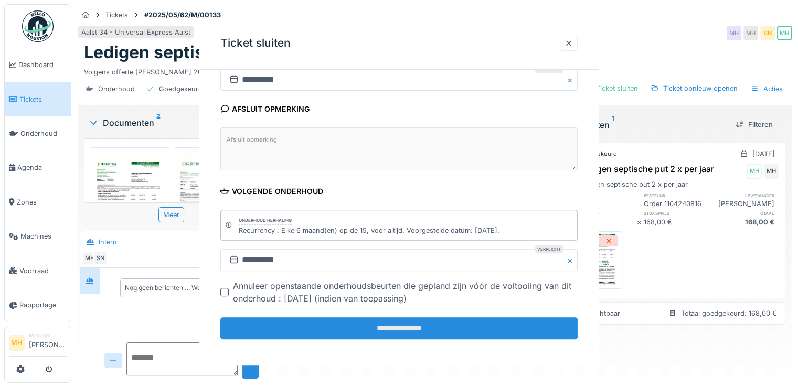
scroll to position [0, 0]
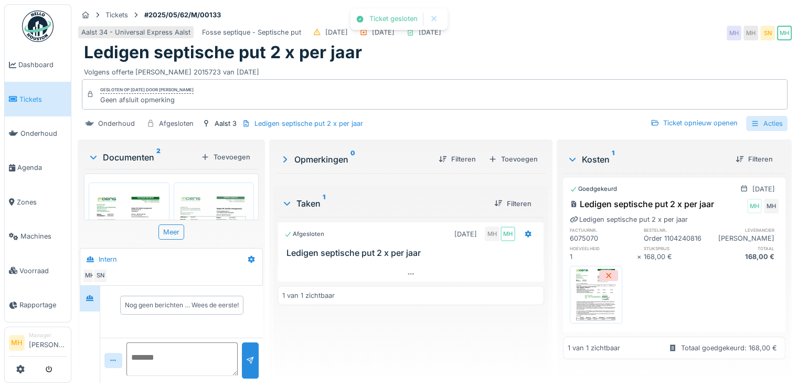
click at [761, 127] on div "Acties" at bounding box center [766, 123] width 41 height 15
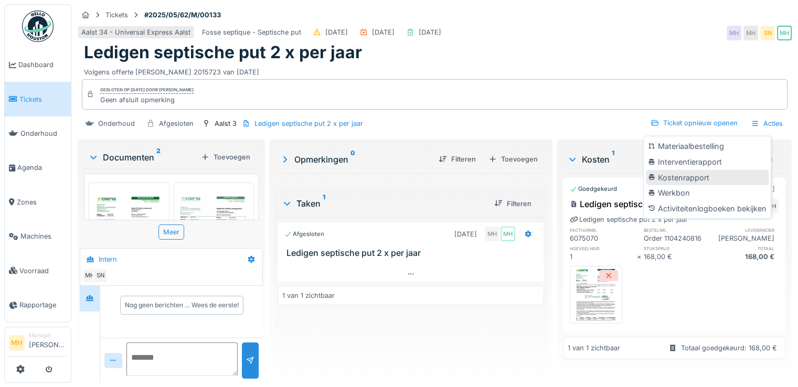
click at [695, 177] on div "Kostenrapport" at bounding box center [707, 178] width 123 height 16
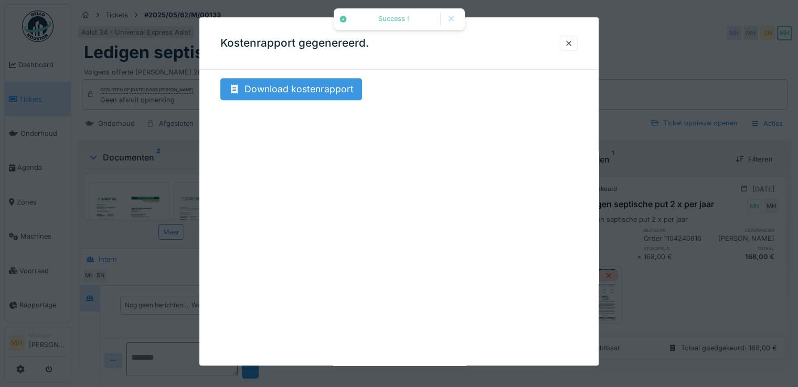
click at [342, 91] on div "Download kostenrapport" at bounding box center [291, 89] width 142 height 22
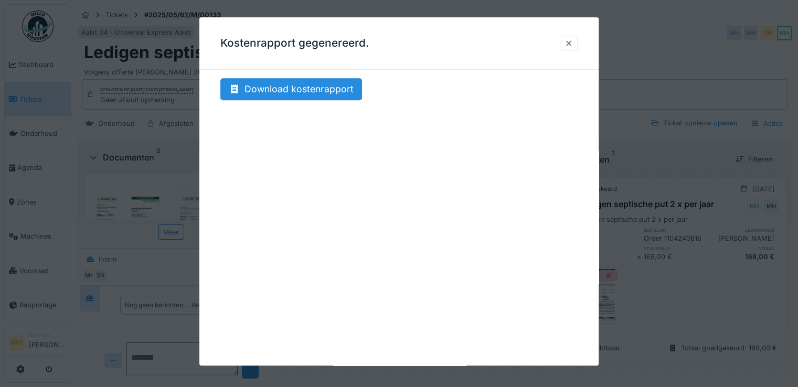
click at [570, 45] on div at bounding box center [569, 43] width 8 height 10
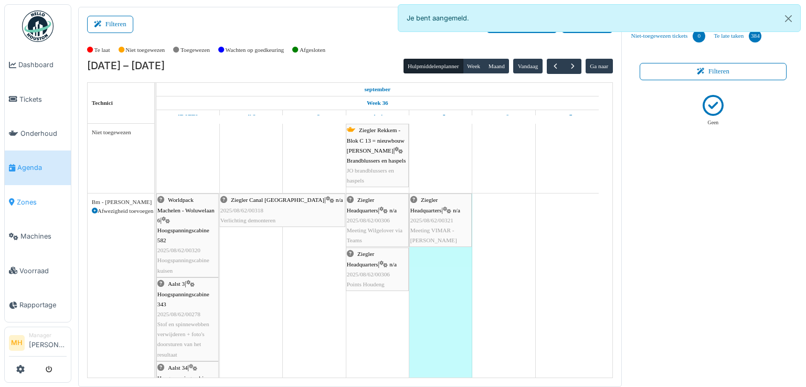
click at [30, 200] on span "Zones" at bounding box center [42, 202] width 50 height 10
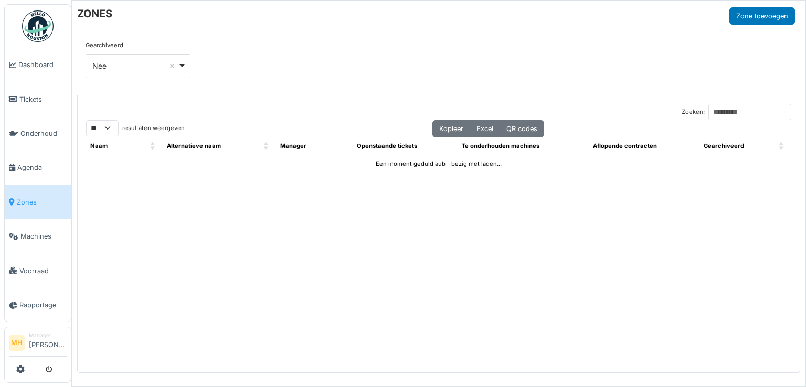
select select "**"
click at [708, 116] on input "Zoeken:" at bounding box center [749, 112] width 83 height 16
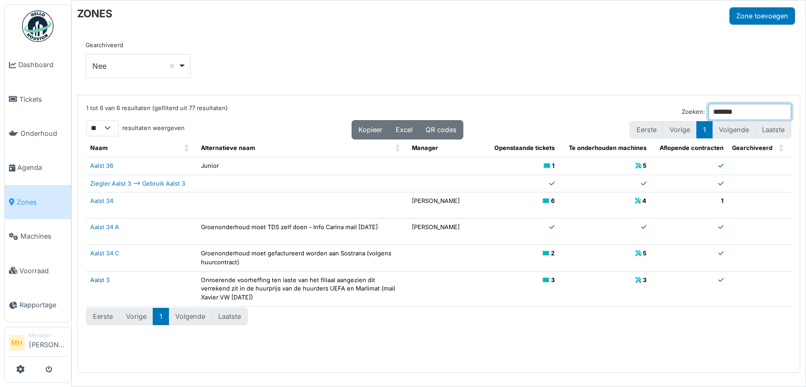
type input "*******"
click at [95, 280] on link "Aalst 3" at bounding box center [99, 279] width 19 height 7
click at [32, 163] on span "Agenda" at bounding box center [41, 168] width 49 height 10
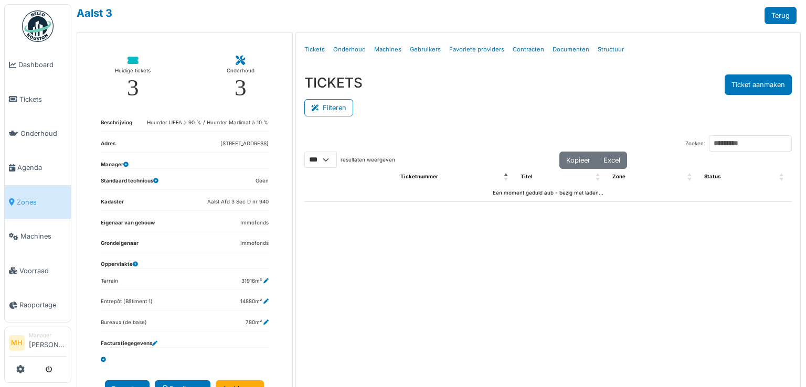
select select "***"
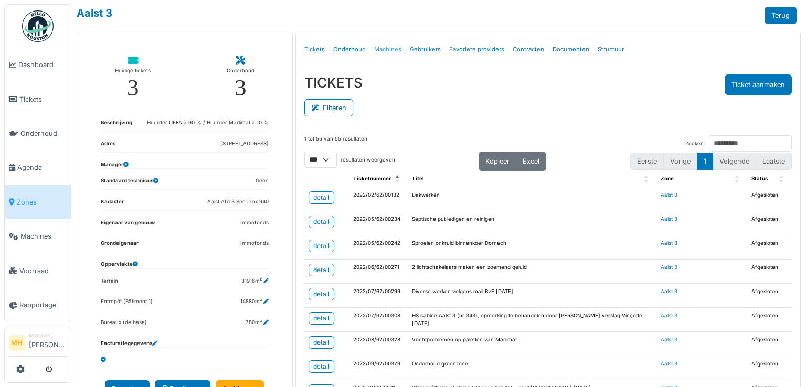
click at [389, 47] on link "Machines" at bounding box center [388, 49] width 36 height 25
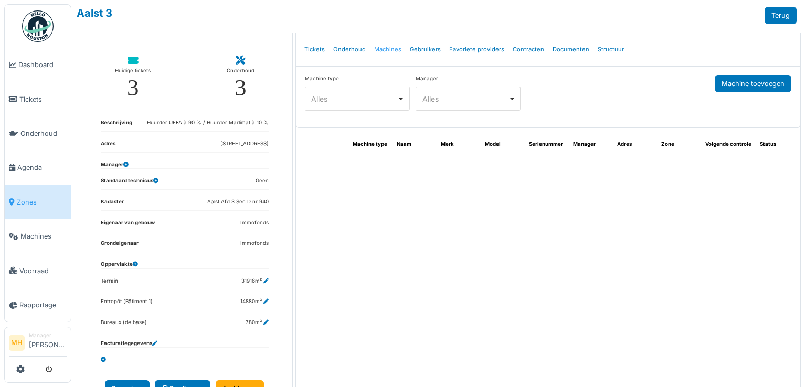
select select "***"
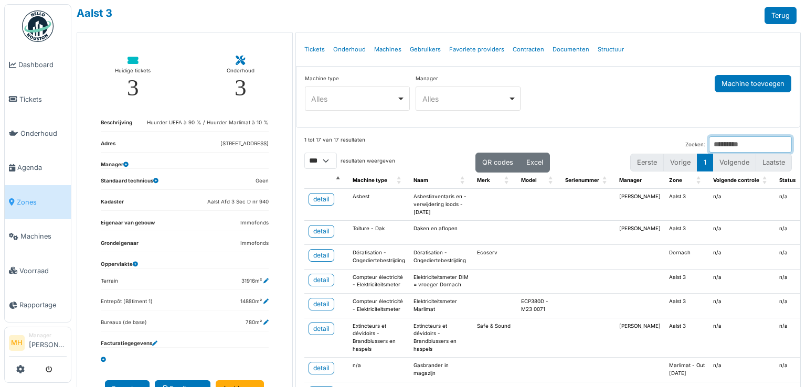
click at [709, 139] on input "Zoeken:" at bounding box center [750, 144] width 83 height 16
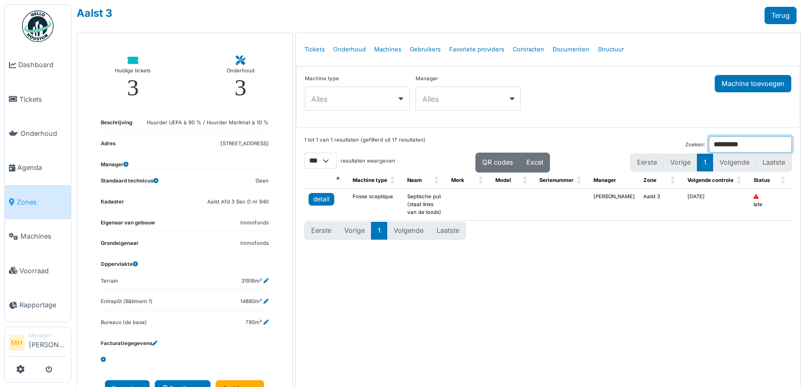
type input "*********"
click at [323, 195] on div "detail" at bounding box center [321, 199] width 16 height 9
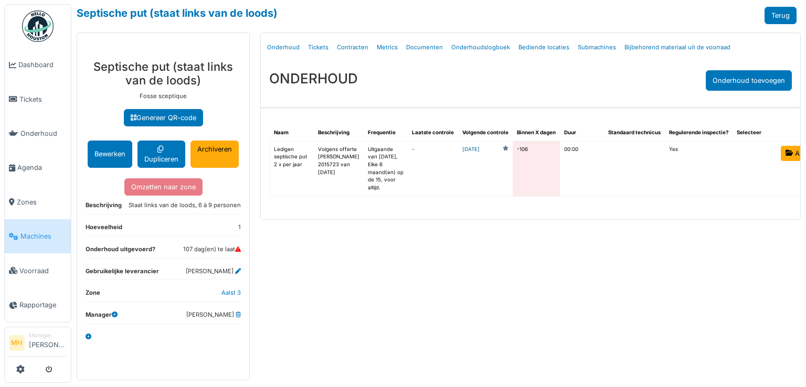
click at [462, 150] on link "2025-05-15" at bounding box center [470, 150] width 17 height 8
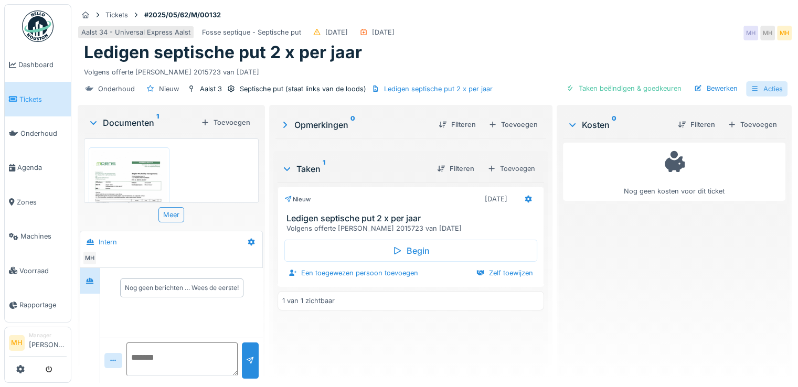
click at [768, 93] on div "Acties" at bounding box center [766, 88] width 41 height 15
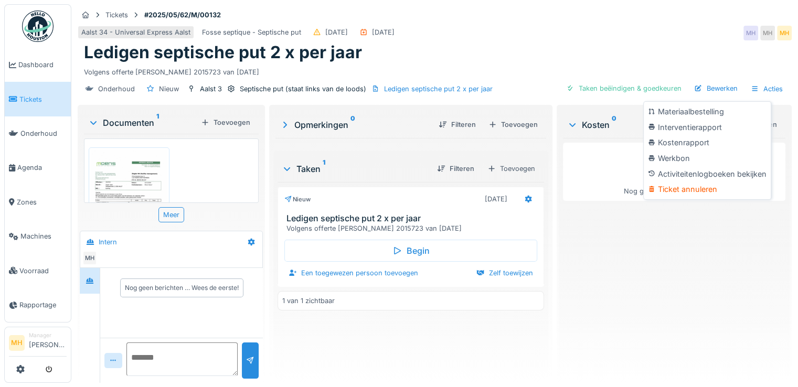
click at [687, 189] on div "Ticket annuleren" at bounding box center [707, 190] width 123 height 16
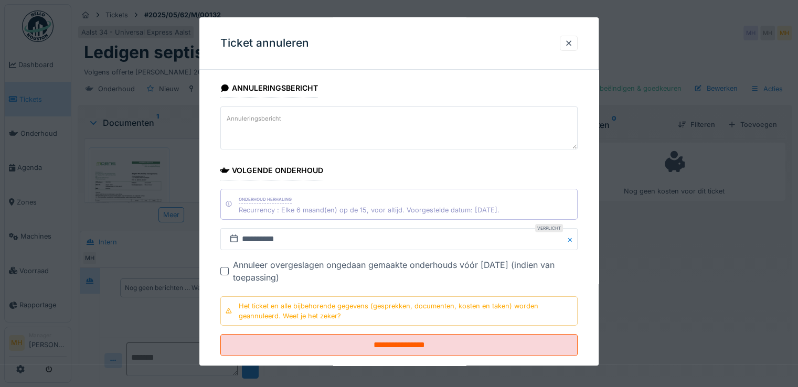
scroll to position [19, 0]
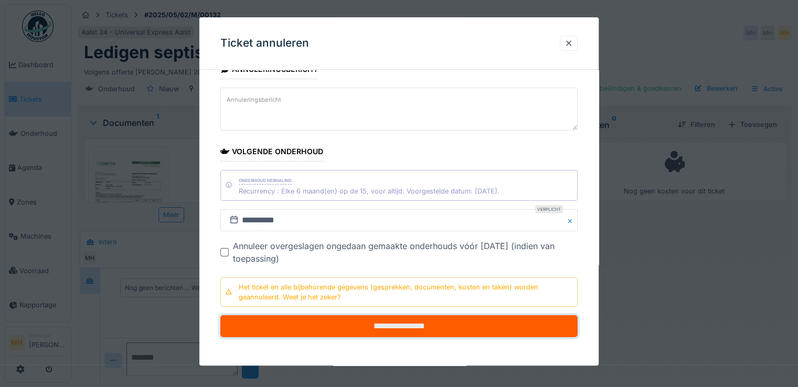
click at [416, 324] on input "**********" at bounding box center [398, 326] width 357 height 22
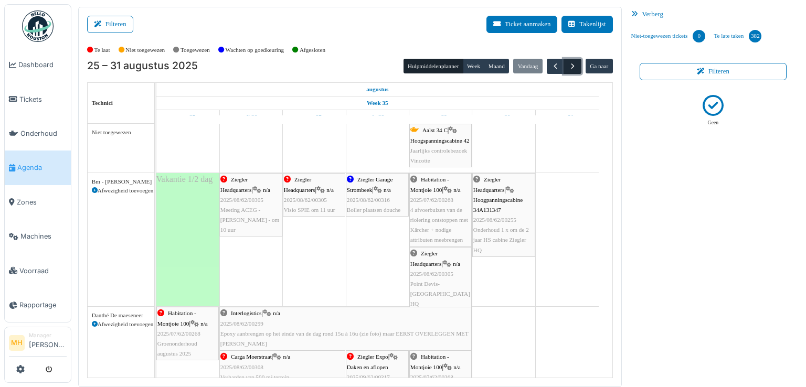
click at [568, 66] on span "button" at bounding box center [572, 66] width 9 height 9
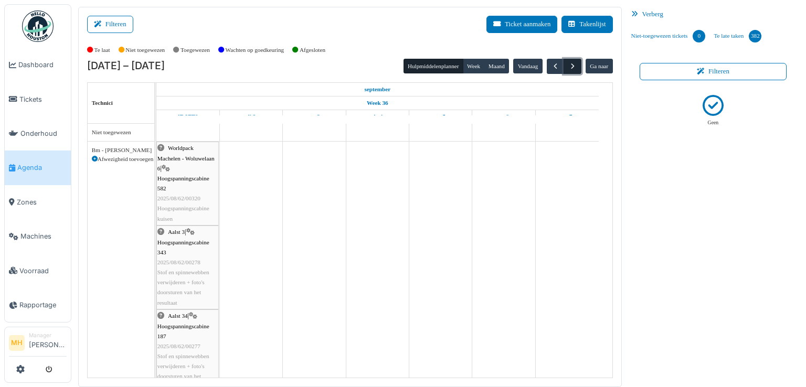
click at [568, 66] on span "button" at bounding box center [572, 66] width 9 height 9
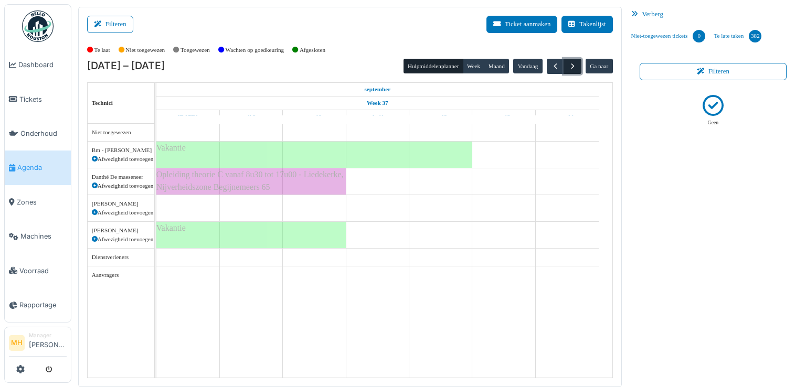
click at [568, 66] on span "button" at bounding box center [572, 66] width 9 height 9
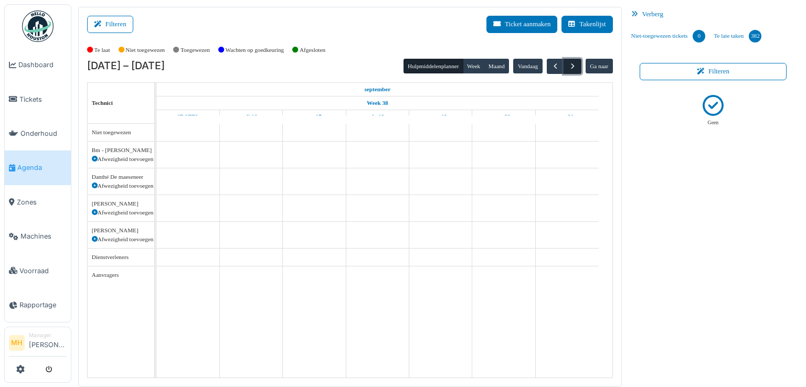
click at [568, 66] on span "button" at bounding box center [572, 66] width 9 height 9
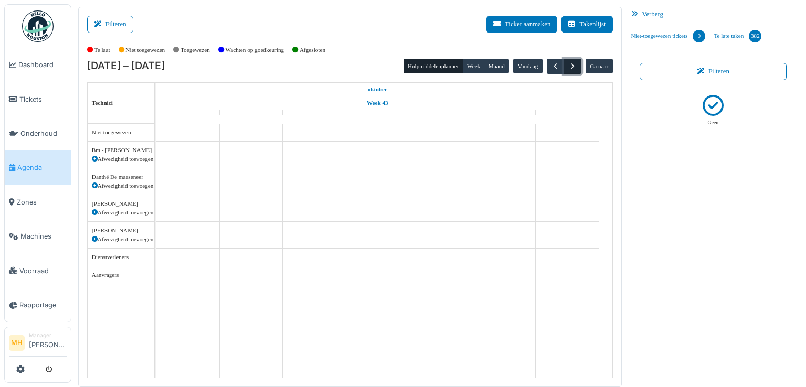
click at [568, 66] on span "button" at bounding box center [572, 66] width 9 height 9
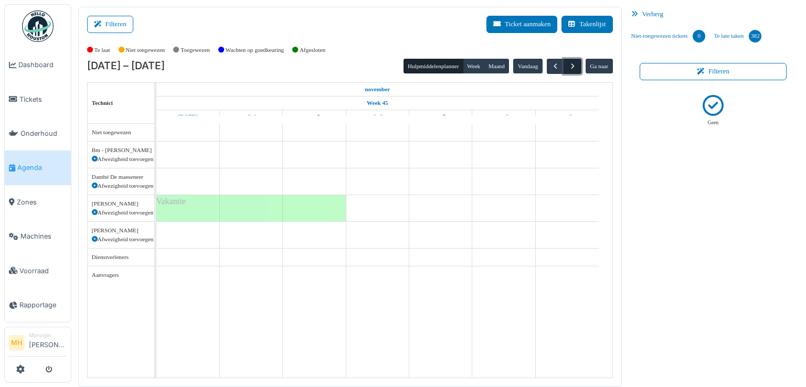
click at [568, 63] on span "button" at bounding box center [572, 66] width 9 height 9
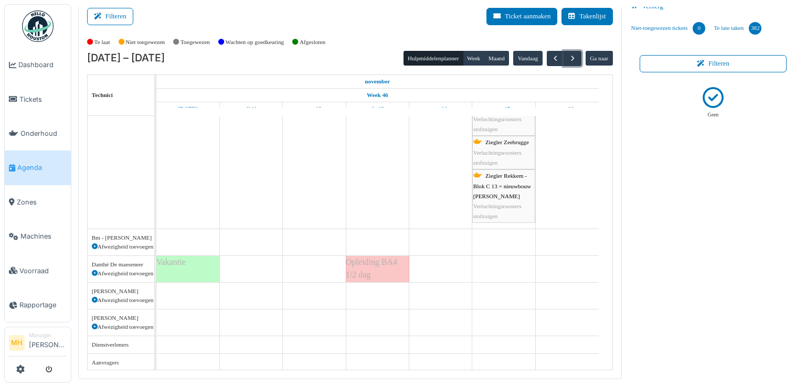
scroll to position [11, 0]
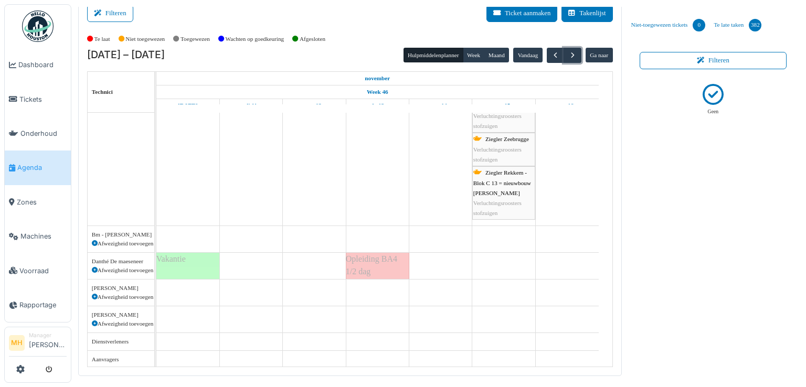
click at [384, 265] on div "Opleiding BA4 1/2 dag" at bounding box center [377, 266] width 63 height 26
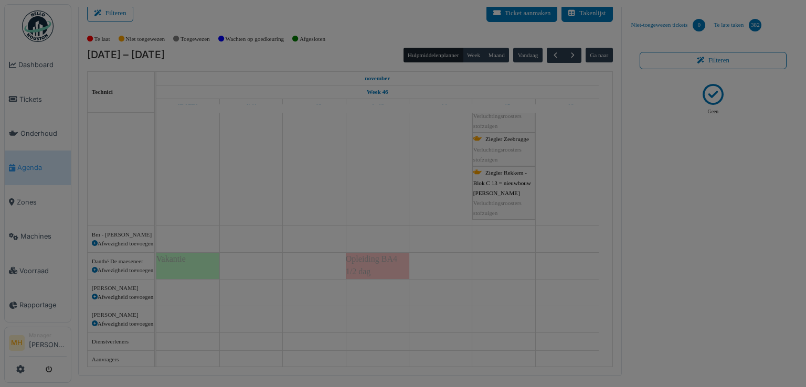
click at [384, 265] on body "Dashboard Tickets Onderhoud Agenda Zones Machines Voorraad Rapportage MH Manage…" at bounding box center [403, 193] width 806 height 387
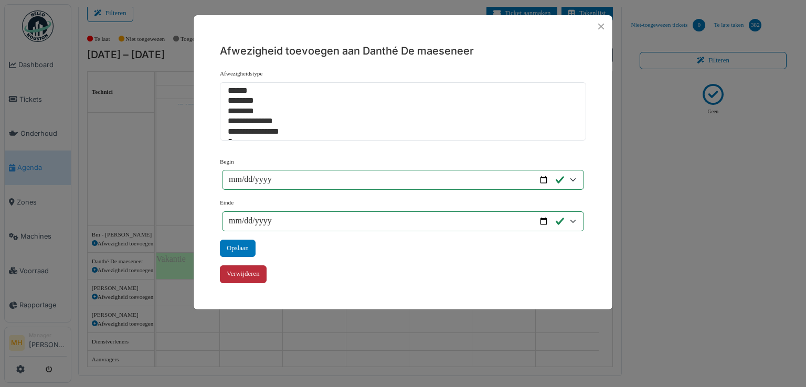
click at [252, 273] on div "Verwijderen" at bounding box center [243, 273] width 47 height 17
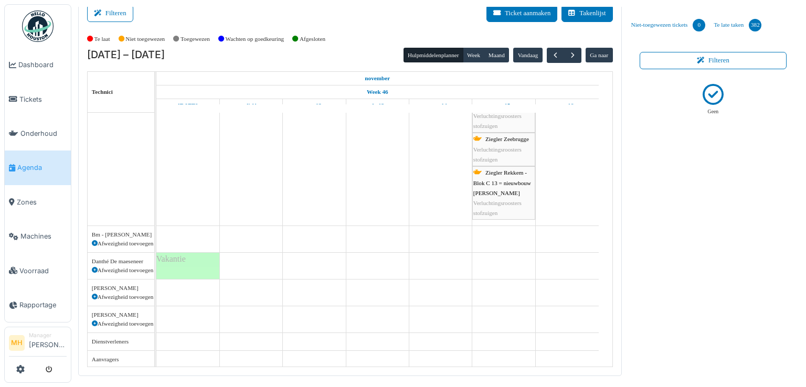
click at [41, 334] on li "Manager Monique Hermans" at bounding box center [48, 343] width 38 height 23
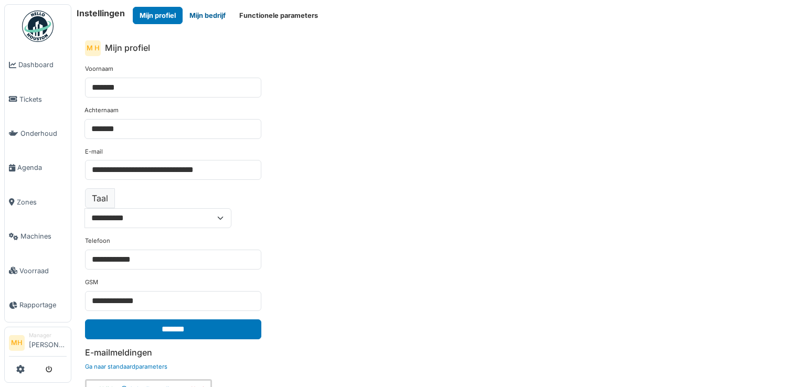
click at [216, 15] on button "Mijn bedrijf" at bounding box center [208, 15] width 50 height 17
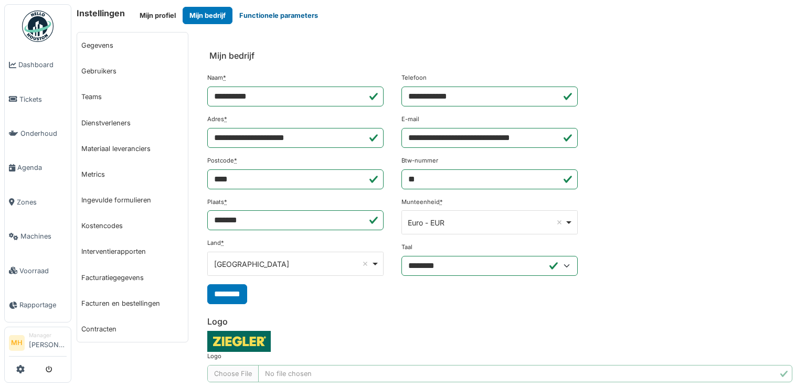
click at [312, 12] on button "Functionele parameters" at bounding box center [278, 15] width 92 height 17
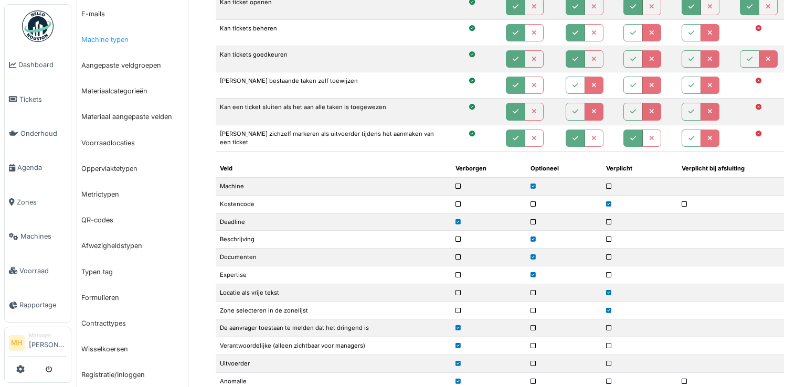
scroll to position [262, 0]
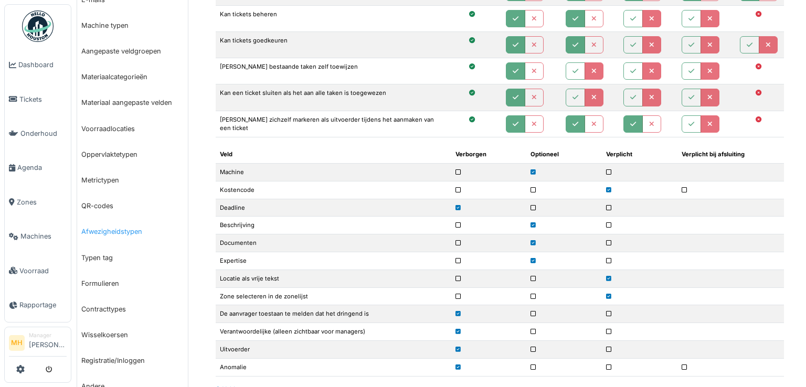
click at [126, 231] on link "Afwezigheidstypen" at bounding box center [132, 232] width 111 height 26
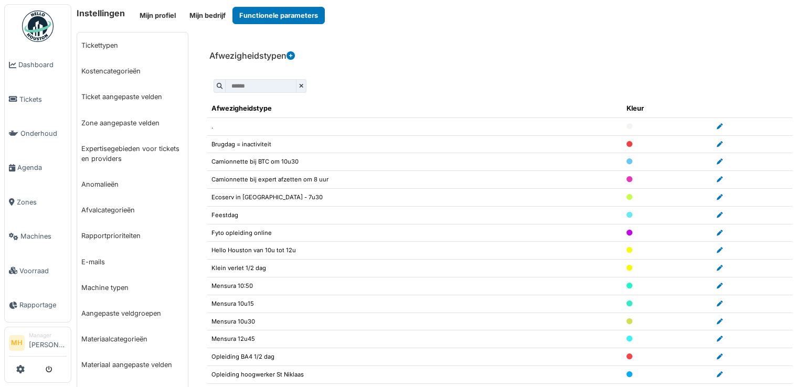
click at [268, 82] on input "text" at bounding box center [260, 86] width 71 height 14
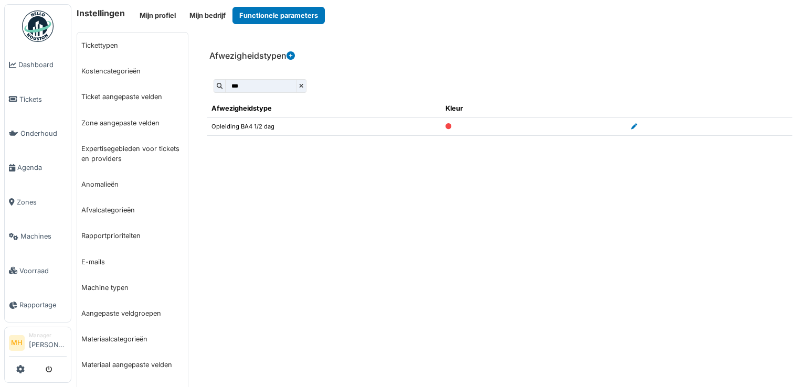
type input "***"
click at [237, 124] on td "Opleiding BA4 1/2 dag" at bounding box center [324, 127] width 234 height 18
click at [632, 124] on icon at bounding box center [634, 127] width 6 height 6
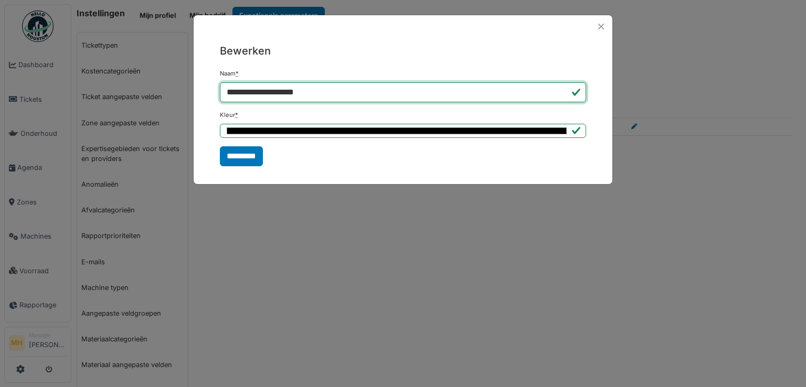
drag, startPoint x: 305, startPoint y: 95, endPoint x: 218, endPoint y: 99, distance: 86.6
click at [220, 98] on input "**********" at bounding box center [403, 92] width 366 height 20
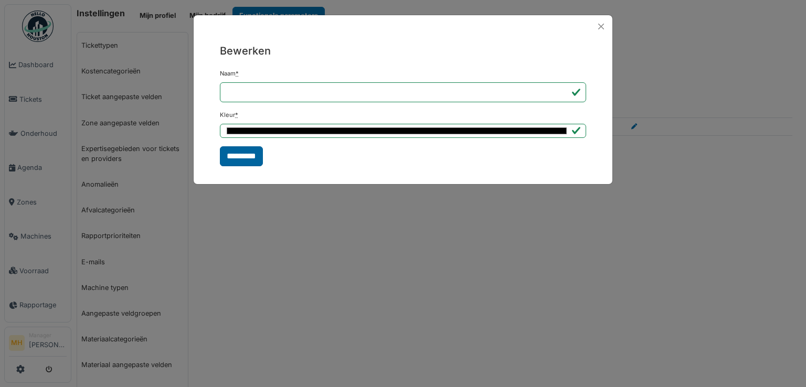
click at [237, 153] on input "*********" at bounding box center [241, 156] width 43 height 20
click at [602, 25] on button "Close" at bounding box center [601, 26] width 14 height 14
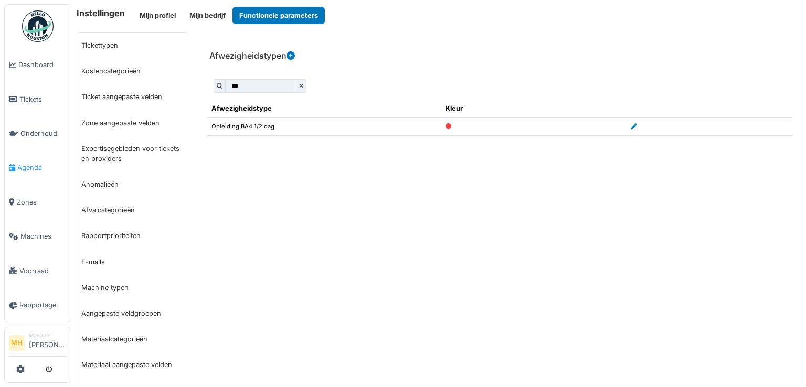
click at [36, 164] on span "Agenda" at bounding box center [41, 168] width 49 height 10
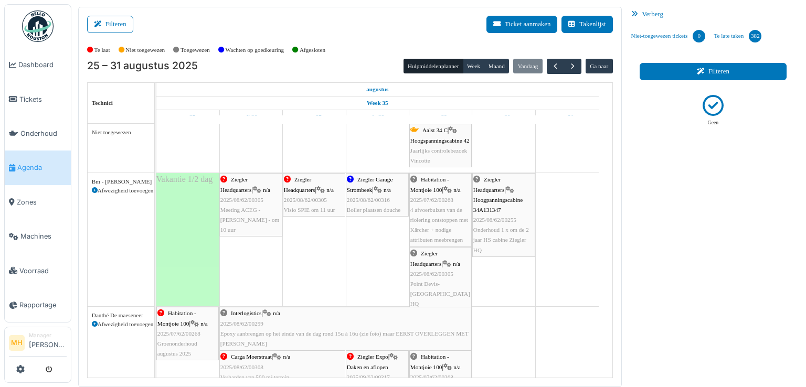
click at [731, 70] on button "Filteren" at bounding box center [713, 71] width 147 height 17
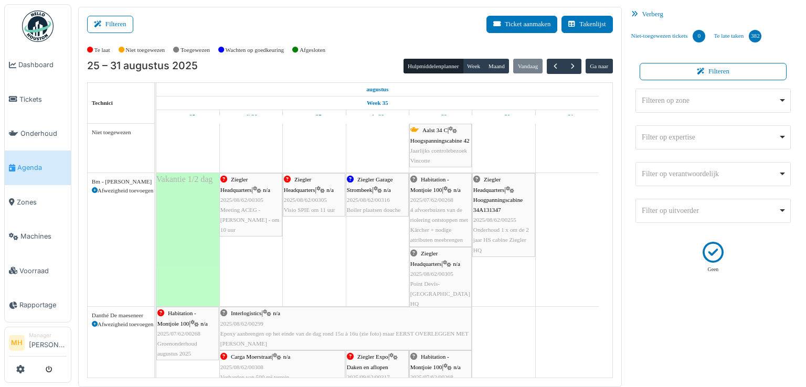
click at [705, 98] on div "Filteren op zone Remove item" at bounding box center [710, 100] width 136 height 11
click at [669, 99] on div "Aalst 3 Remove item" at bounding box center [710, 100] width 136 height 11
click at [659, 100] on div "Aalst 34 Remove item" at bounding box center [710, 100] width 136 height 11
click at [658, 95] on div "Aalst 34 A Remove item" at bounding box center [710, 100] width 136 height 11
click at [673, 101] on div "Aalst 34 C Remove item" at bounding box center [710, 100] width 136 height 11
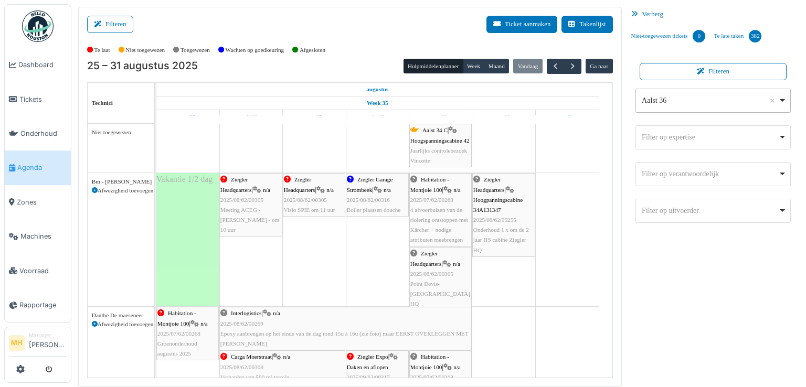
click at [666, 100] on div "Aalst 36 Remove item" at bounding box center [710, 100] width 136 height 11
click at [653, 106] on div "Carga Antwerpen - Grobbendonk Remove item" at bounding box center [713, 100] width 147 height 15
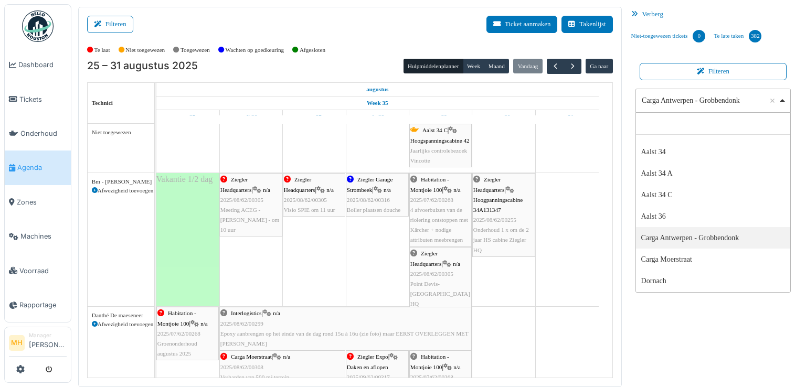
scroll to position [105, 0]
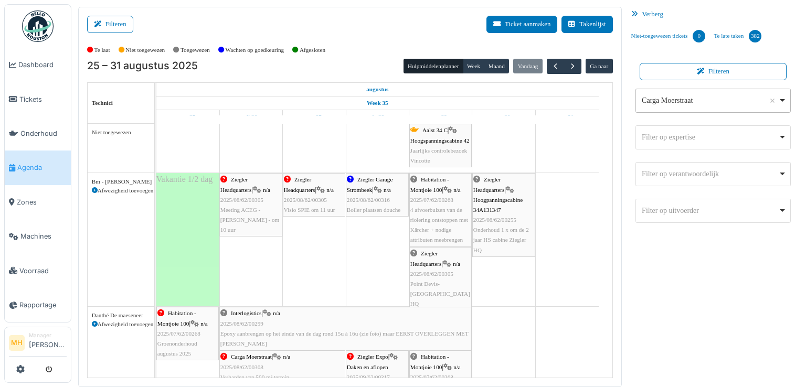
click at [676, 101] on div "Carga Moerstraat Remove item" at bounding box center [710, 100] width 136 height 11
click at [672, 102] on div "Dornach Remove item" at bounding box center [710, 100] width 136 height 11
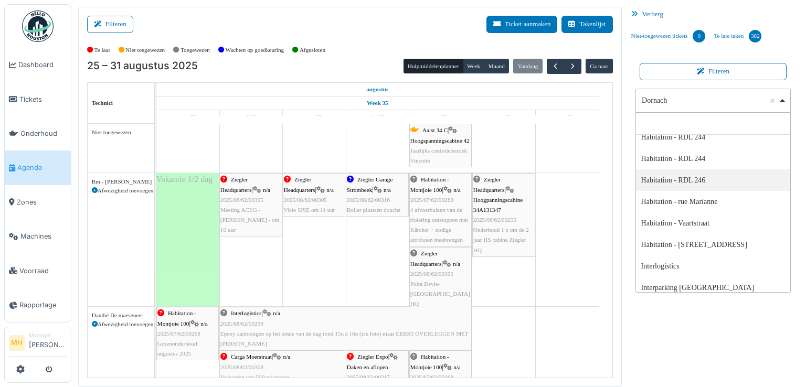
scroll to position [577, 0]
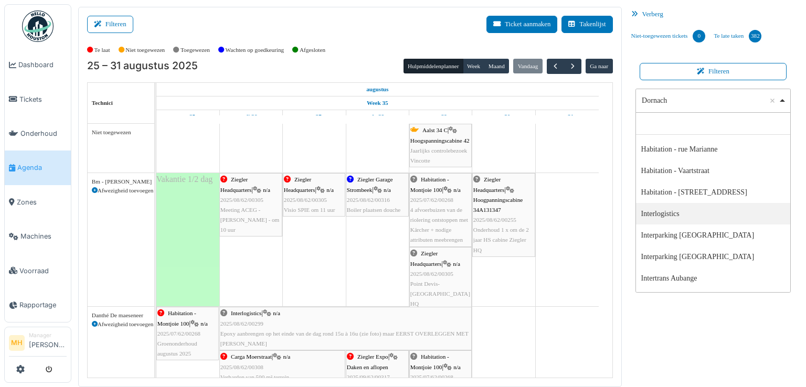
select select "****"
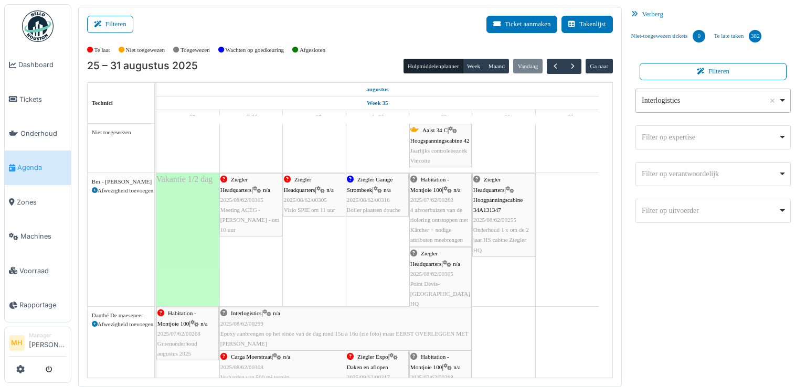
click at [697, 101] on div "Interlogistics Remove item" at bounding box center [710, 100] width 136 height 11
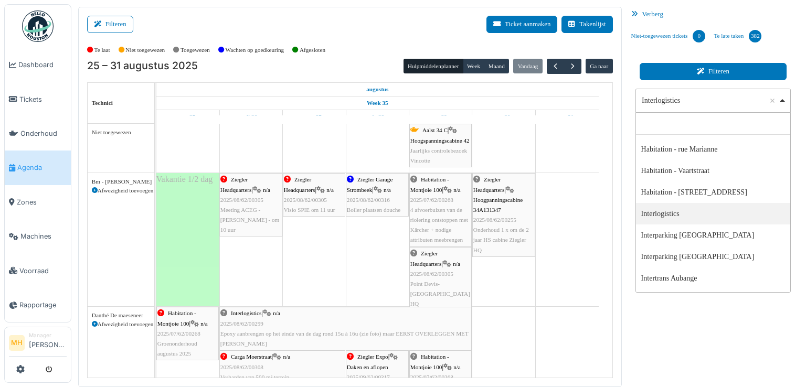
click at [724, 74] on button "Filteren" at bounding box center [713, 71] width 147 height 17
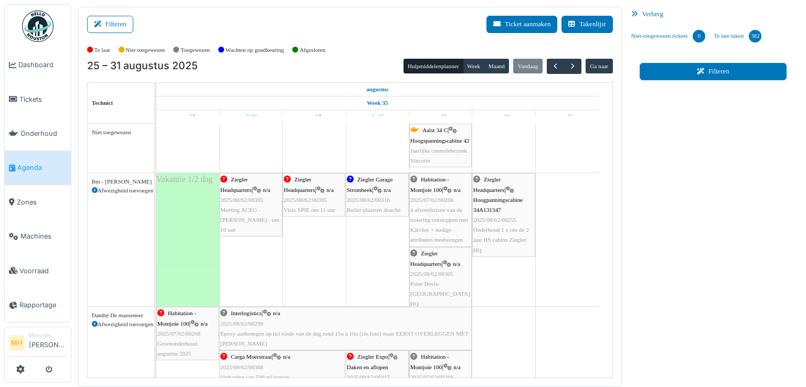
click at [710, 72] on button "Filteren" at bounding box center [713, 71] width 147 height 17
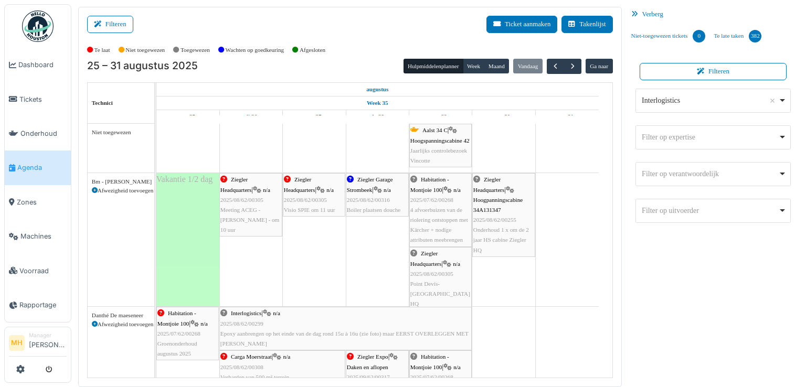
click at [676, 212] on div "Filter op uitvoerder Remove item" at bounding box center [710, 210] width 136 height 11
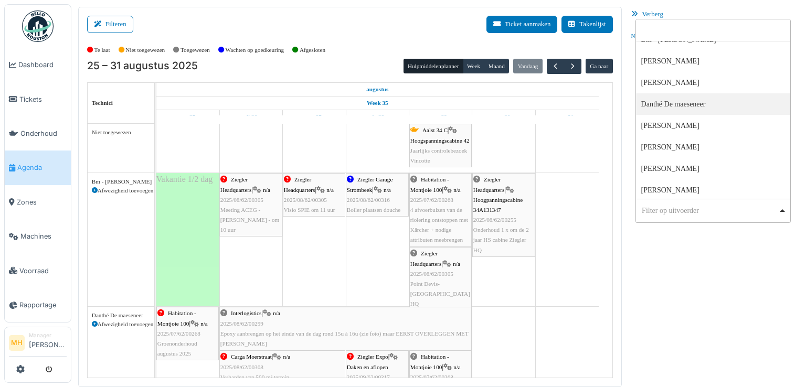
scroll to position [52, 0]
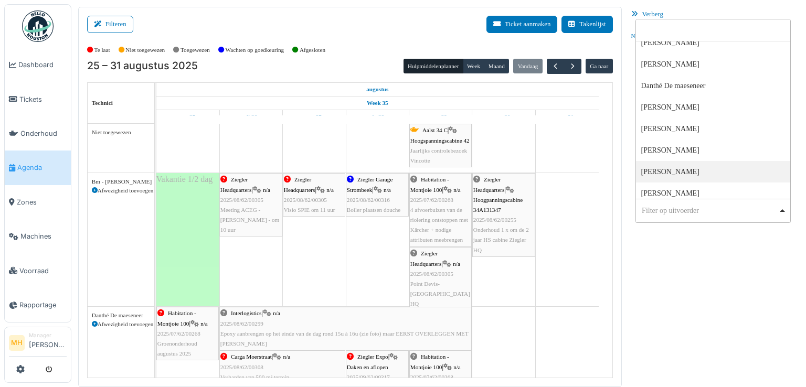
select select "****"
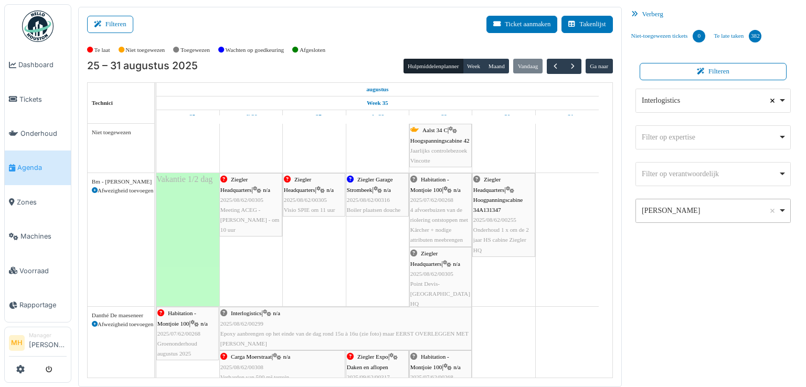
select select
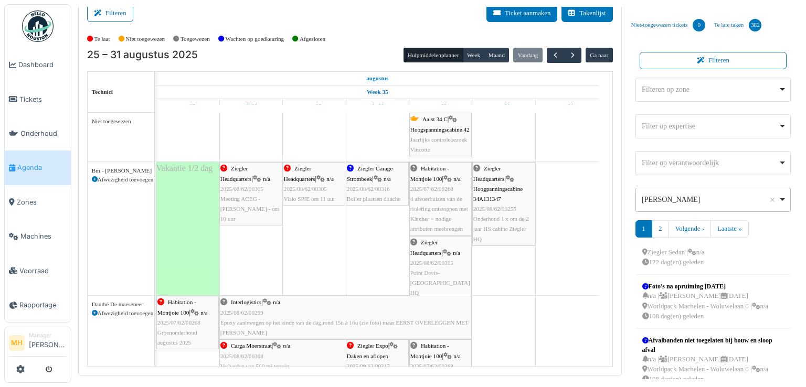
scroll to position [451, 0]
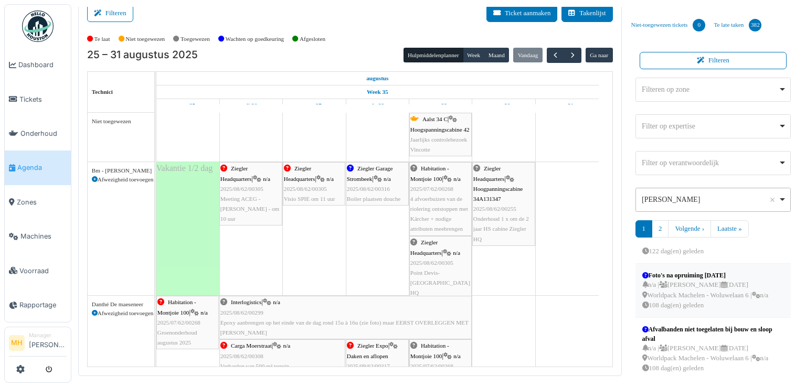
click at [676, 273] on div "Foto's na opruiming 12.05.2025" at bounding box center [705, 275] width 126 height 9
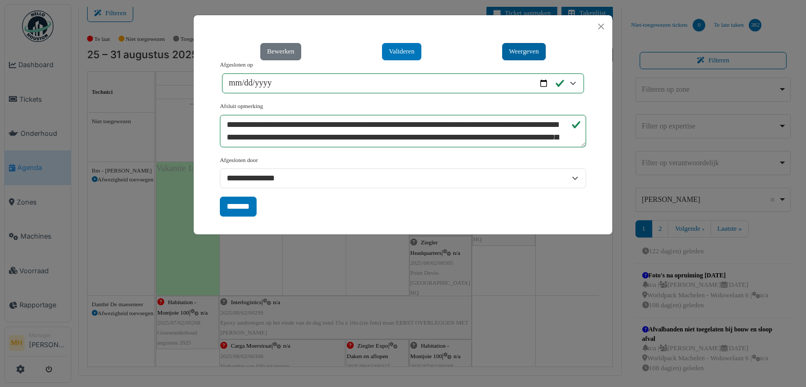
click at [534, 52] on button "Weergeven" at bounding box center [524, 51] width 44 height 17
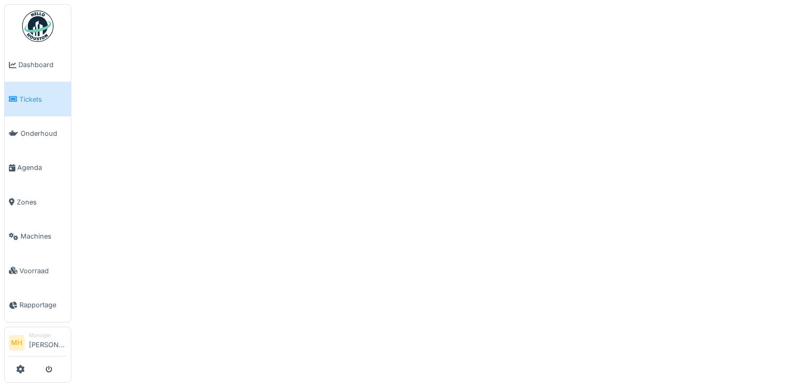
click at [42, 100] on span "Tickets" at bounding box center [42, 99] width 47 height 10
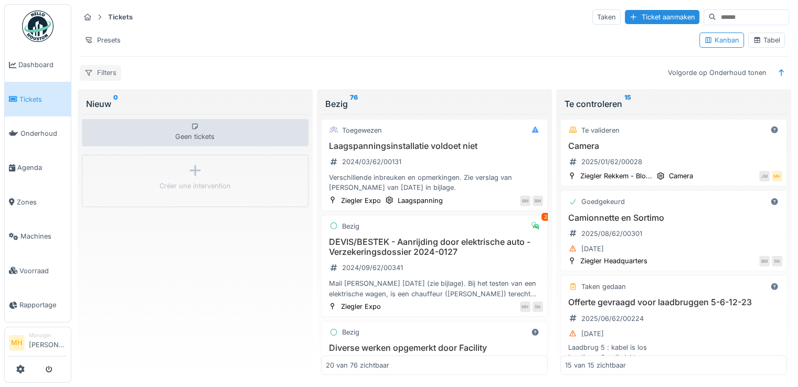
click at [105, 73] on div "Filters" at bounding box center [100, 72] width 41 height 15
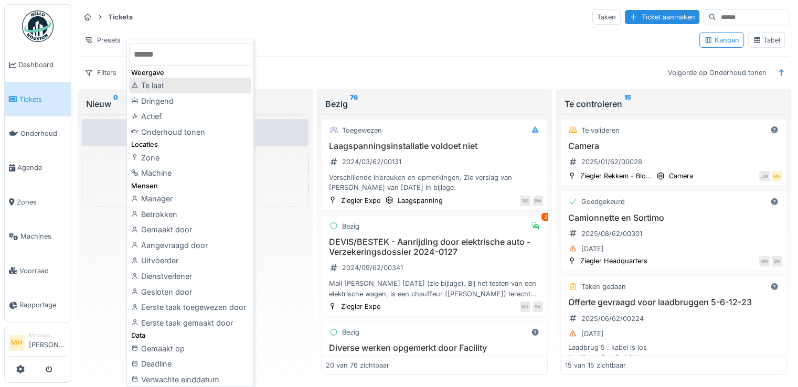
click at [163, 84] on div "Te laat" at bounding box center [190, 86] width 122 height 16
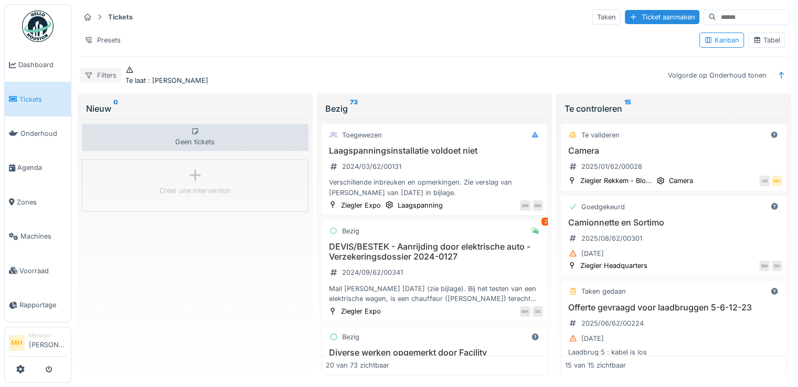
click at [105, 74] on div "Filters" at bounding box center [100, 75] width 41 height 15
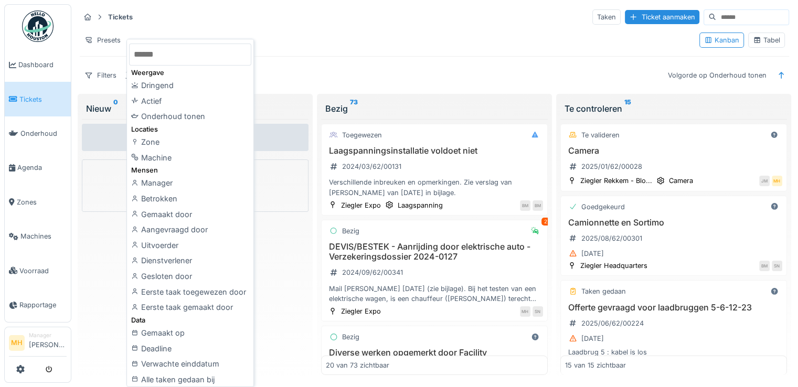
click at [171, 244] on div "Uitvoerder" at bounding box center [190, 246] width 122 height 16
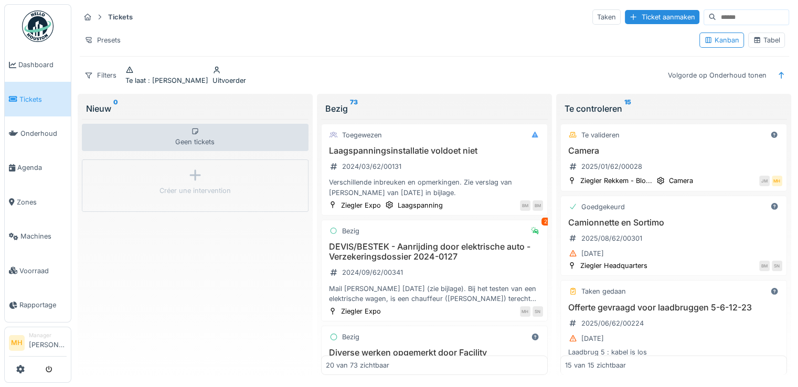
click at [212, 76] on div "Uitvoerder" at bounding box center [229, 81] width 34 height 10
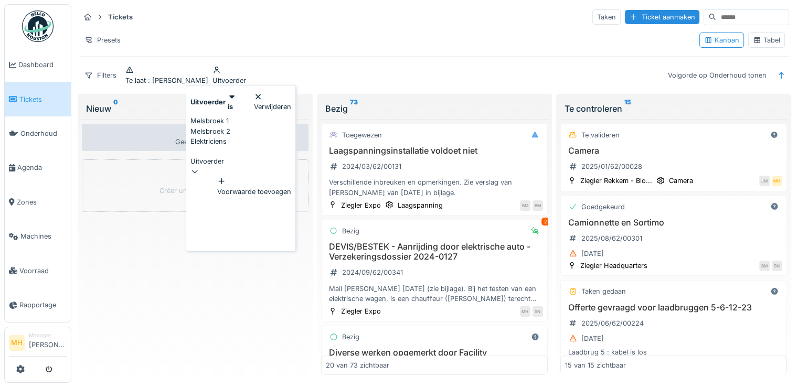
click at [240, 120] on div "Melsbroek 1" at bounding box center [240, 121] width 101 height 10
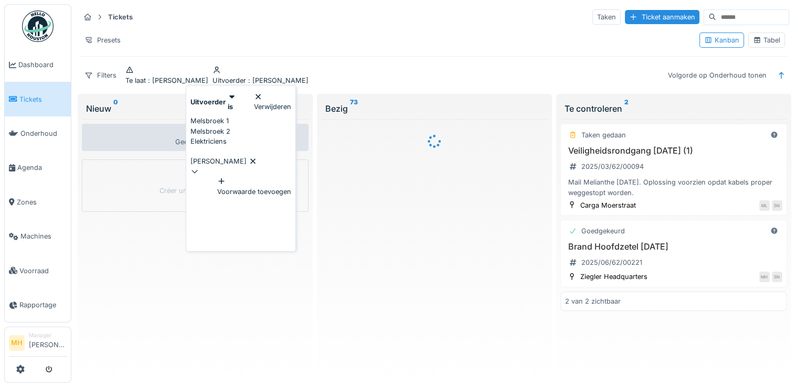
click at [253, 136] on div "Melsbroek 2" at bounding box center [240, 131] width 101 height 10
type input "*********"
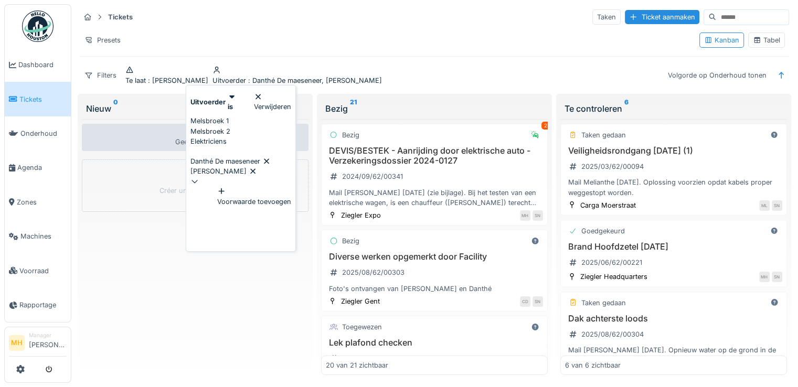
click at [431, 61] on div "Tickets Taken Ticket aanmaken Presets Kanban Tabel Filters Te laat : Ja Uitvoer…" at bounding box center [435, 47] width 718 height 86
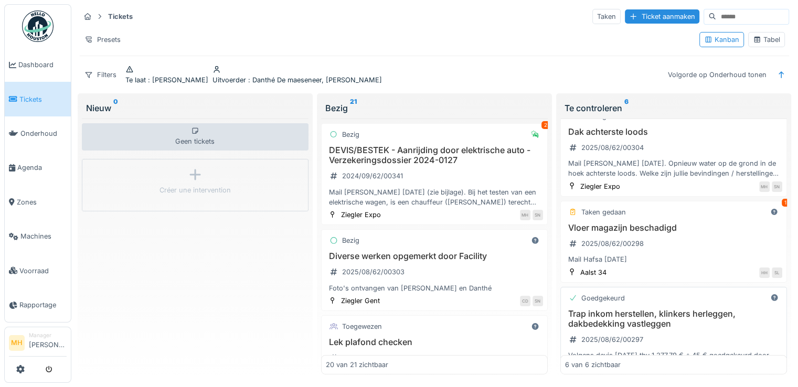
scroll to position [162, 0]
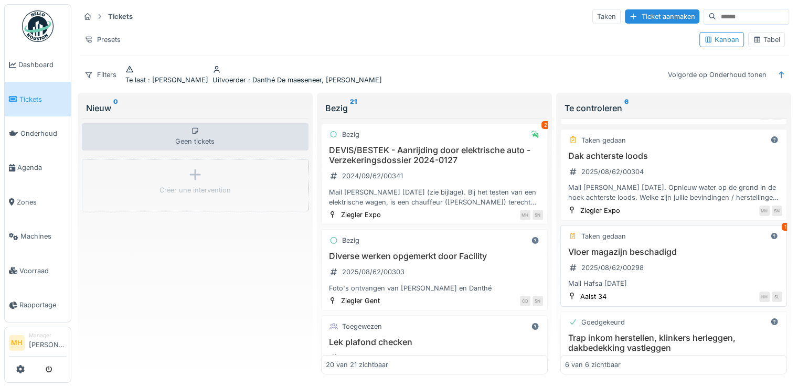
click at [602, 247] on h3 "Vloer magazijn beschadigd" at bounding box center [673, 252] width 217 height 10
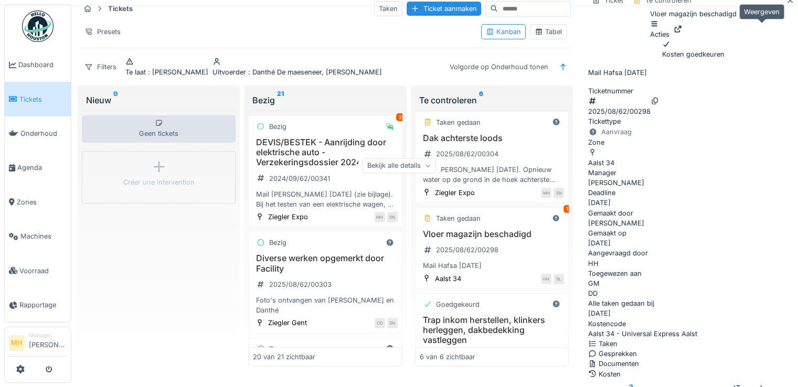
click at [682, 29] on icon at bounding box center [678, 29] width 8 height 7
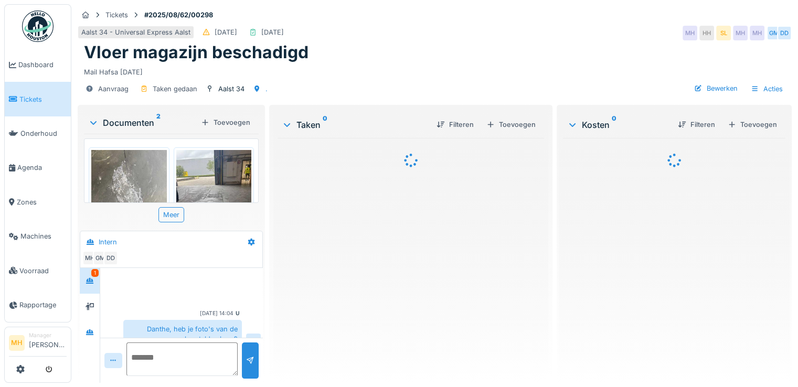
scroll to position [51, 0]
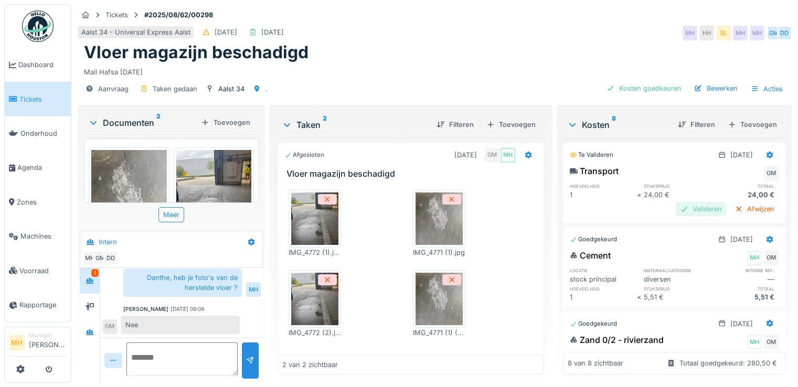
click at [677, 205] on div "Valideren" at bounding box center [701, 209] width 50 height 14
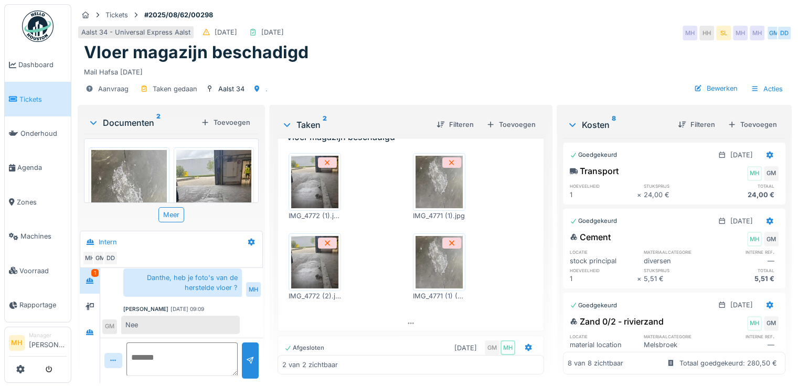
scroll to position [80, 0]
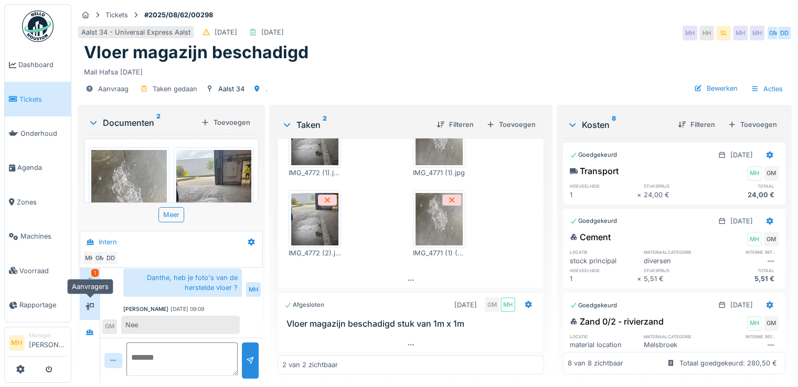
click at [91, 303] on icon at bounding box center [90, 306] width 8 height 7
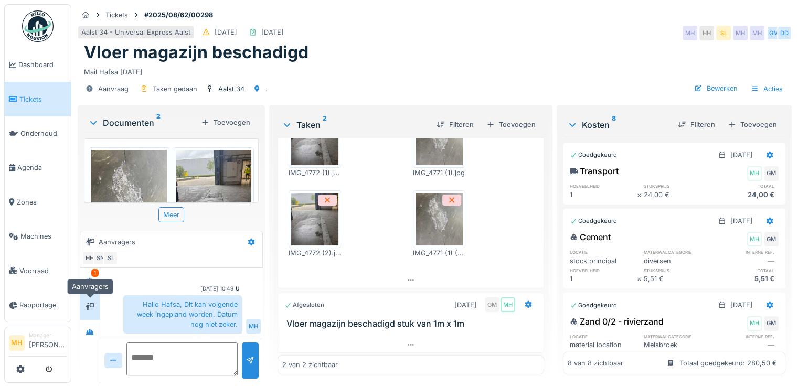
scroll to position [25, 0]
click at [89, 329] on icon at bounding box center [90, 332] width 8 height 7
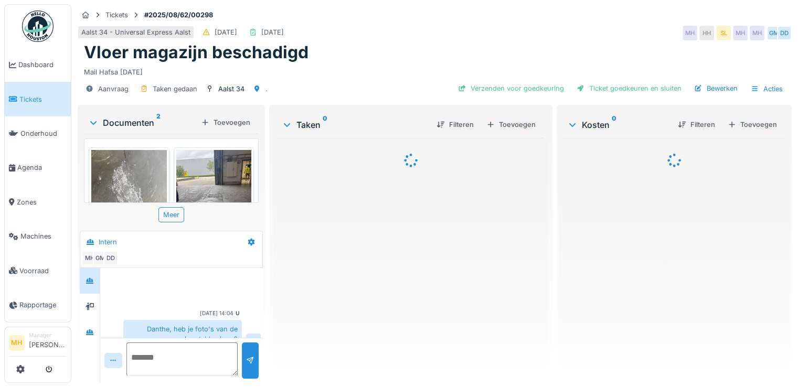
scroll to position [51, 0]
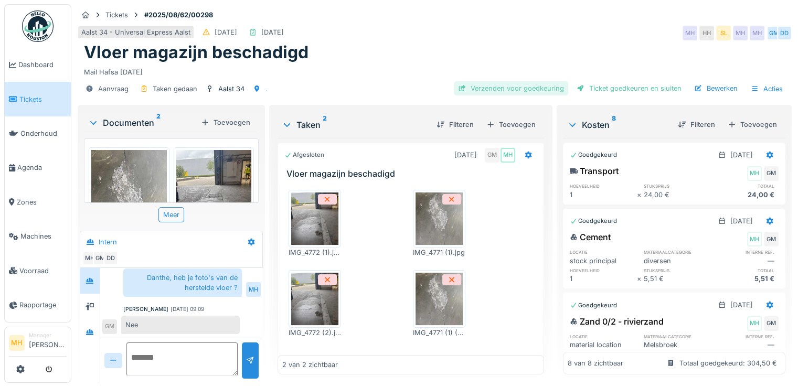
click at [519, 90] on div "Verzenden voor goedkeuring" at bounding box center [511, 88] width 114 height 14
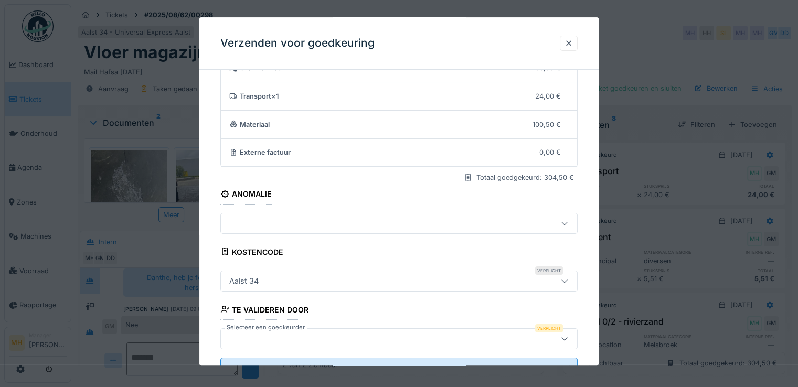
scroll to position [91, 0]
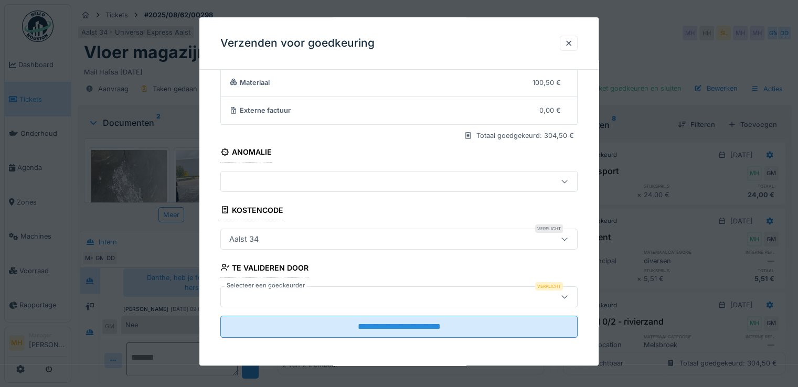
click at [268, 296] on div at bounding box center [377, 297] width 304 height 12
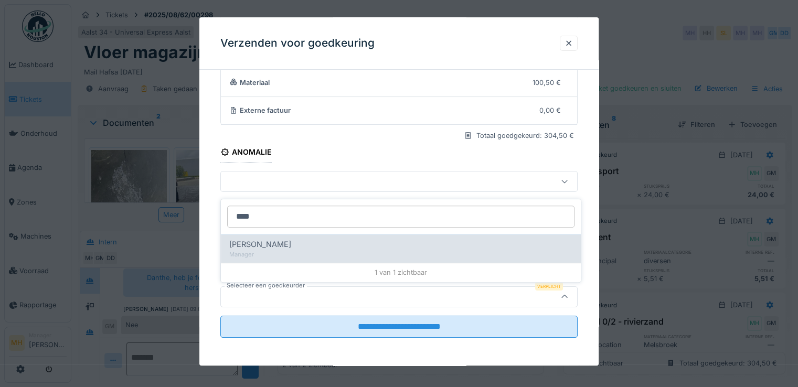
type input "****"
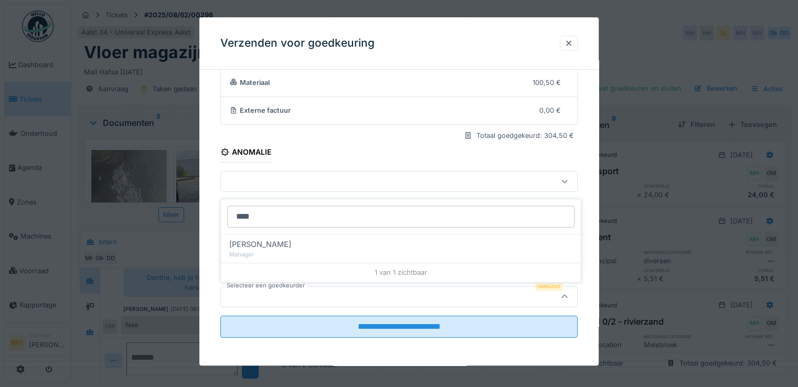
click at [299, 241] on div "[PERSON_NAME]" at bounding box center [400, 245] width 343 height 12
type input "****"
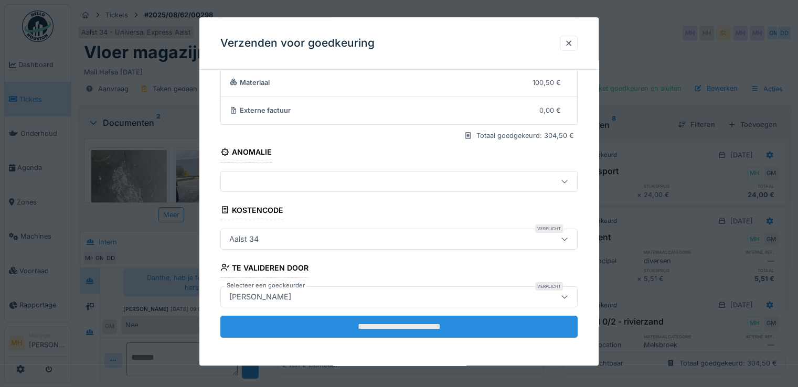
click at [441, 327] on input "**********" at bounding box center [398, 327] width 357 height 22
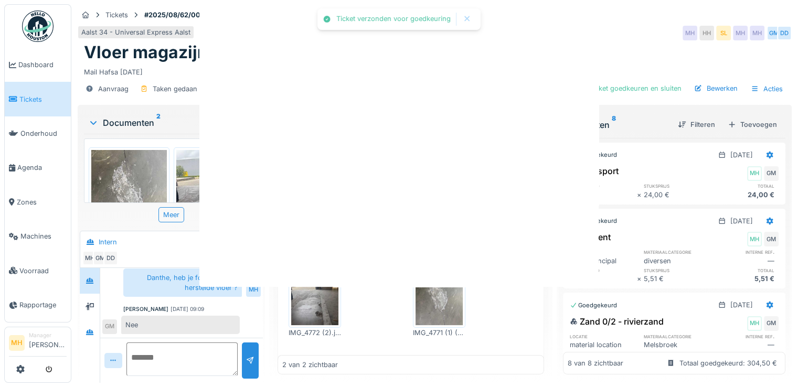
scroll to position [0, 0]
